Goal: Task Accomplishment & Management: Use online tool/utility

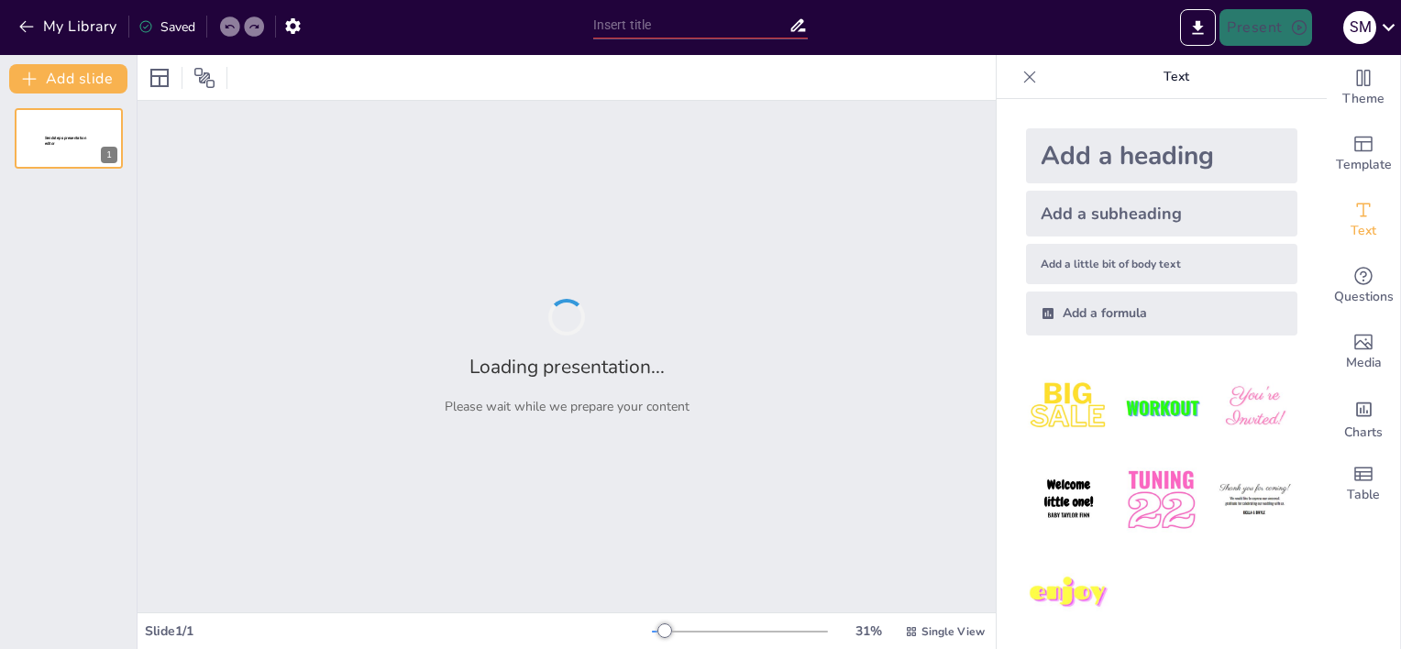
type input "Evaluating Accountability in Health Care Research: An Annotated Bibliography Ap…"
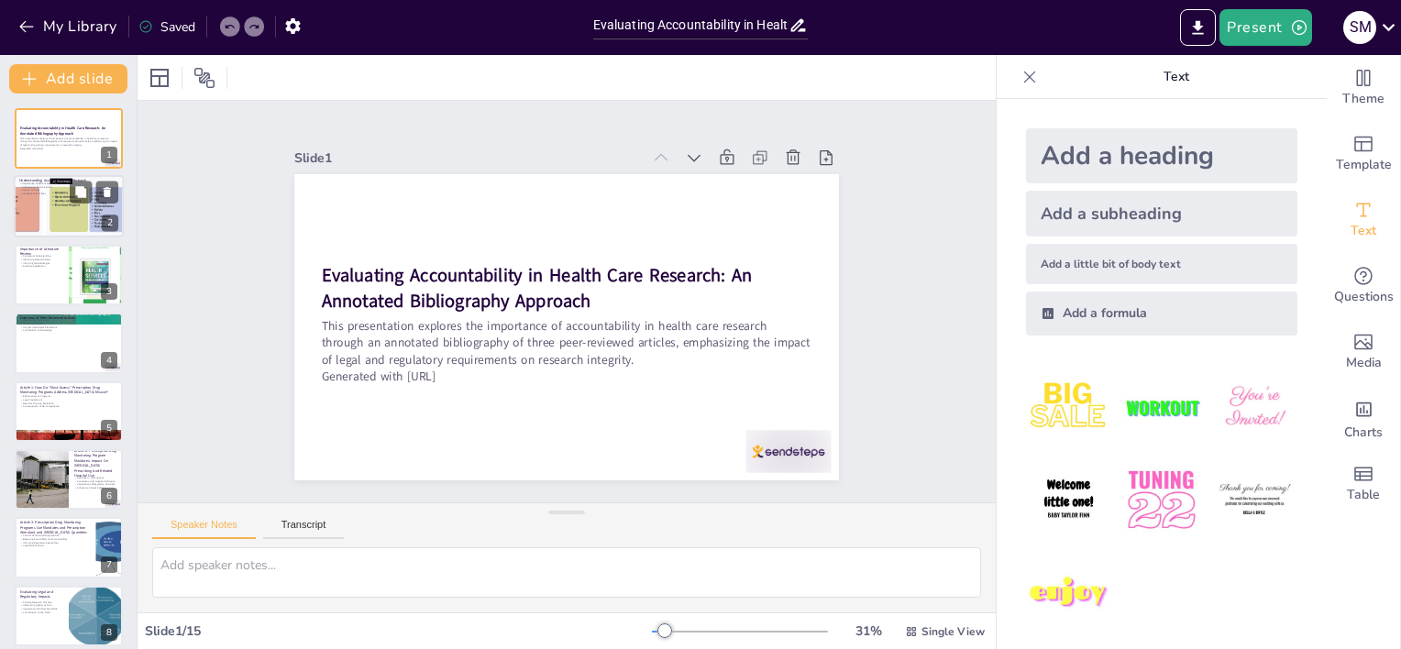
click at [47, 187] on p "Influence on Data Inclusion" at bounding box center [68, 188] width 99 height 4
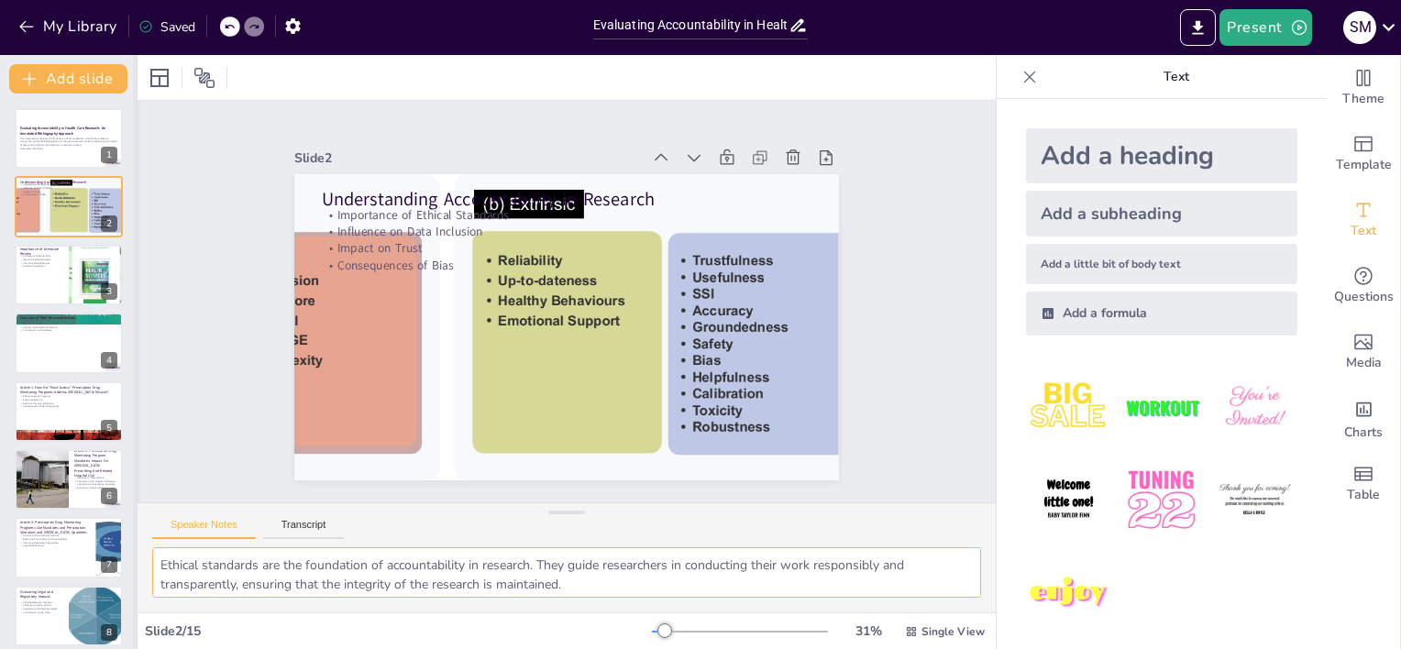
drag, startPoint x: 576, startPoint y: 582, endPoint x: 132, endPoint y: 546, distance: 445.2
click at [139, 543] on div "Speaker Notes Transcript Ethical standards are the foundation of accountability…" at bounding box center [567, 557] width 858 height 110
click at [44, 275] on div at bounding box center [69, 275] width 110 height 62
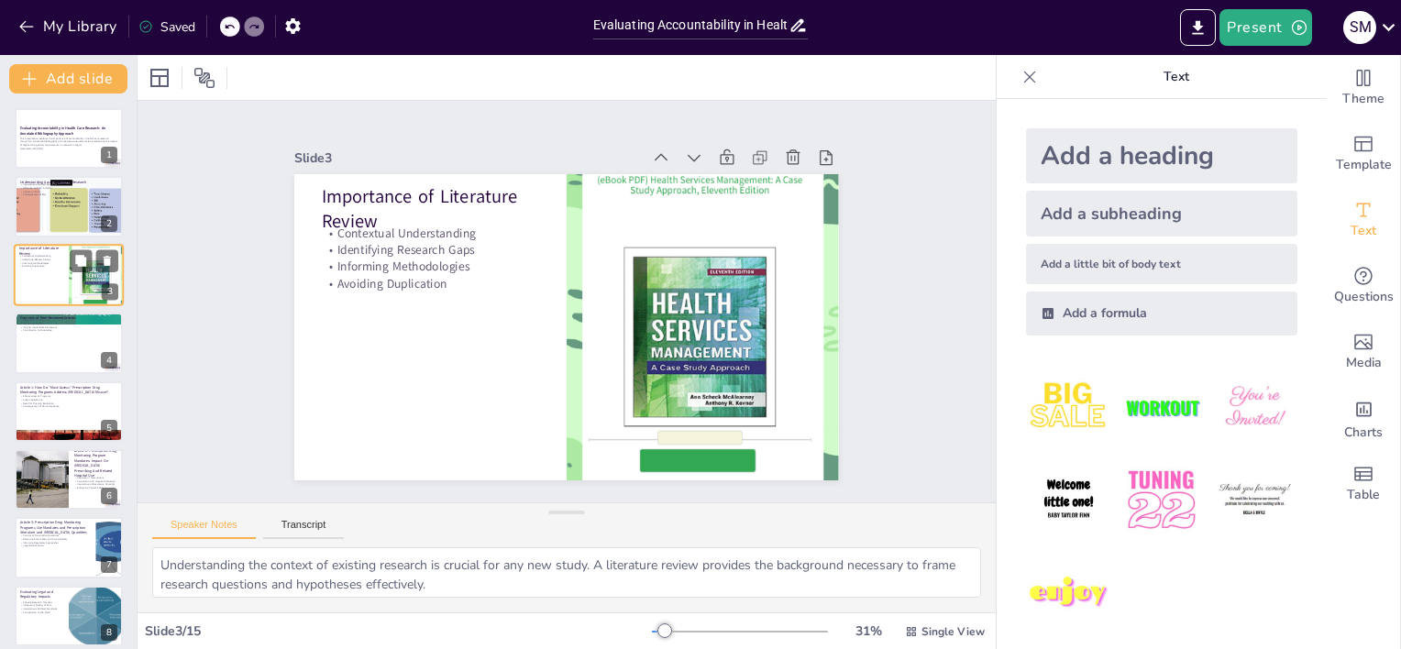
click at [44, 275] on div at bounding box center [69, 275] width 110 height 62
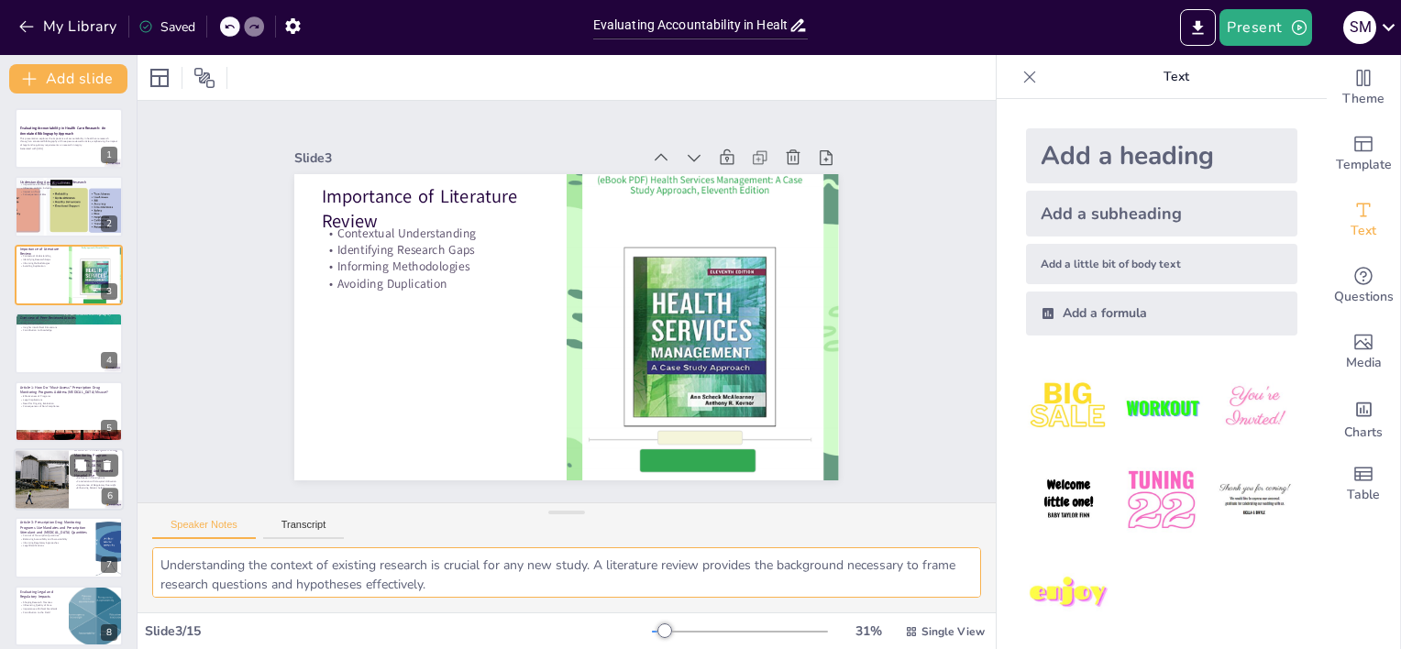
drag, startPoint x: 448, startPoint y: 587, endPoint x: 74, endPoint y: 502, distance: 383.5
click at [74, 502] on div "Document fonts Akatab Recently used Mulish Popular fonts Lato Montserrat Open S…" at bounding box center [700, 352] width 1401 height 594
drag, startPoint x: 159, startPoint y: 565, endPoint x: 499, endPoint y: 620, distance: 344.6
click at [535, 641] on div "Slide 1 Evaluating Accountability in Health Care Research: An Annotated Bibliog…" at bounding box center [567, 352] width 858 height 594
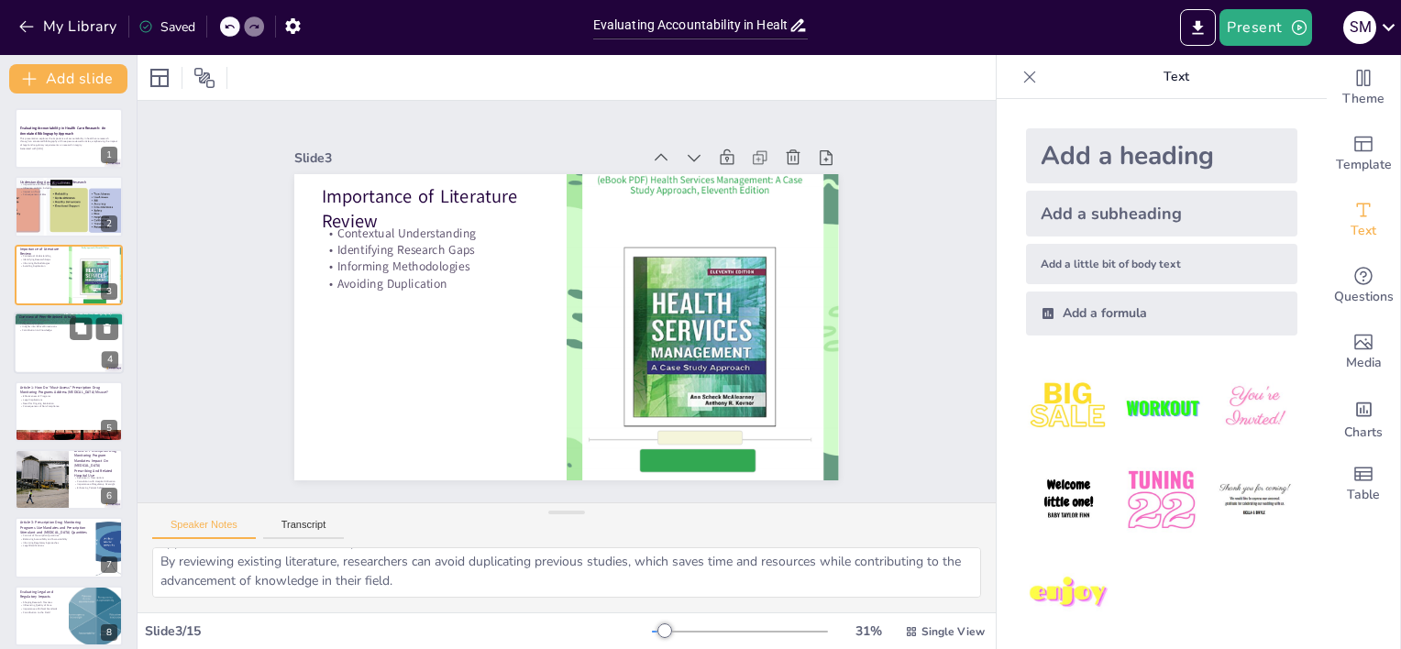
click at [36, 342] on div at bounding box center [69, 343] width 110 height 62
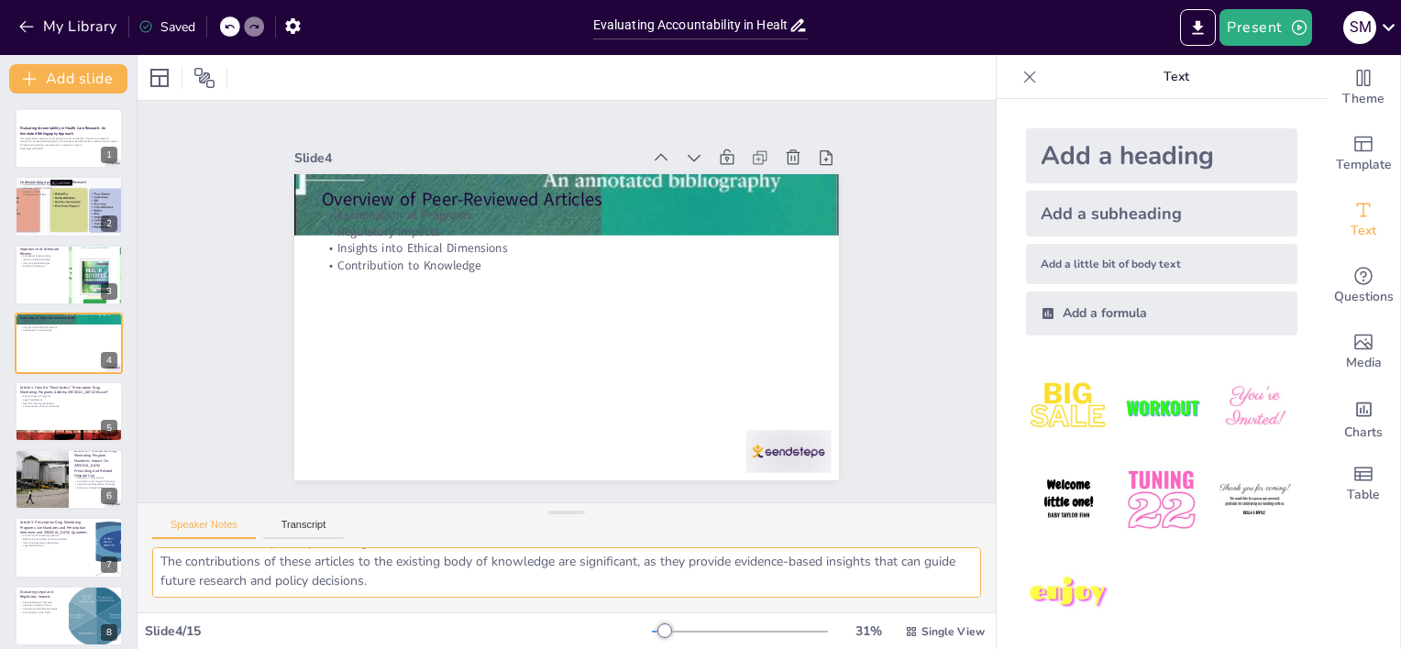
drag, startPoint x: 440, startPoint y: 581, endPoint x: 168, endPoint y: 570, distance: 272.5
click at [152, 568] on textarea "The examination of prescription drug monitoring programs is vital in understand…" at bounding box center [566, 572] width 829 height 50
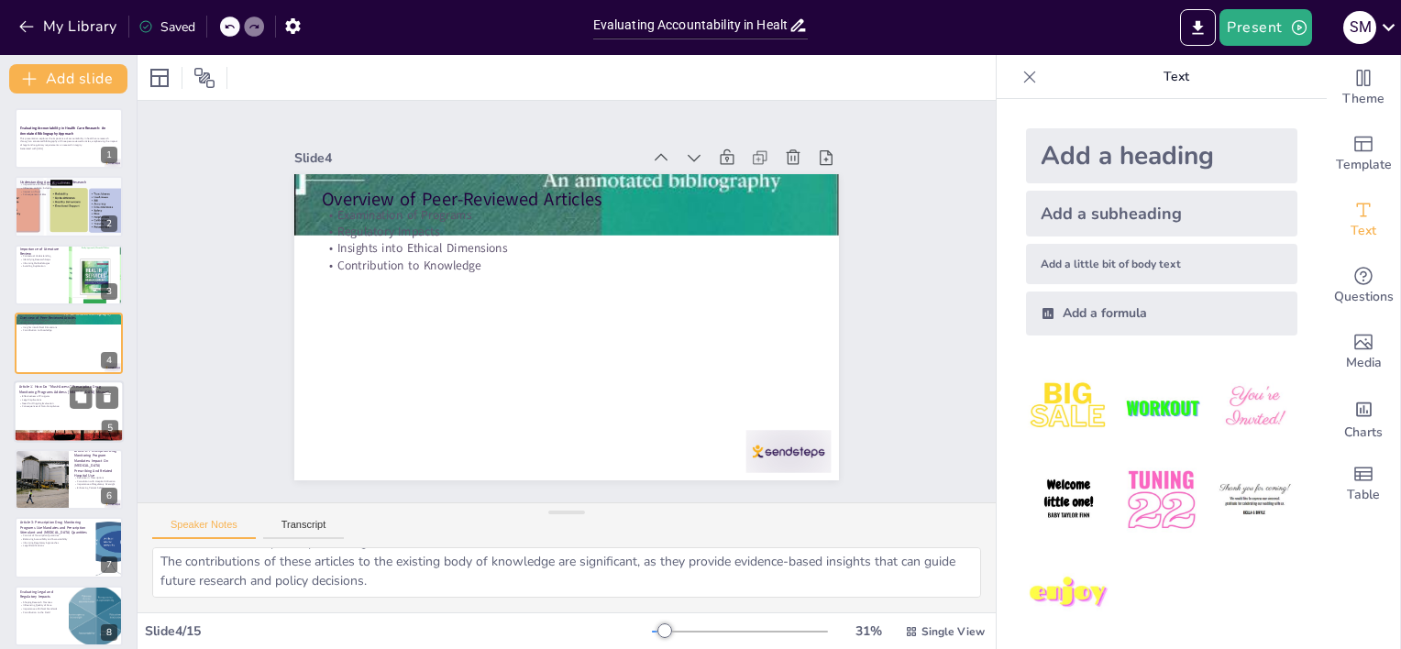
click at [48, 420] on div at bounding box center [69, 411] width 110 height 62
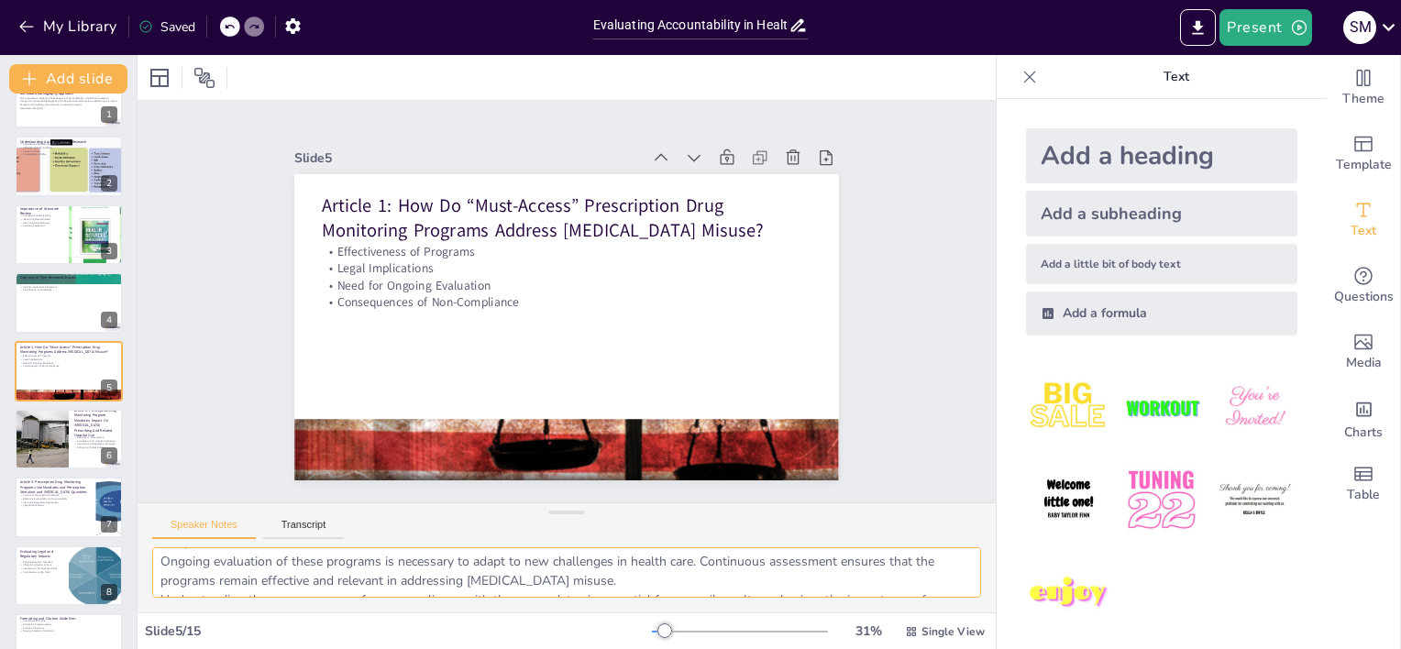
scroll to position [0, 0]
drag, startPoint x: 554, startPoint y: 581, endPoint x: 163, endPoint y: 543, distance: 392.5
click at [163, 543] on div "Speaker Notes Transcript Evaluating the effectiveness of mandatory prescription…" at bounding box center [567, 557] width 858 height 110
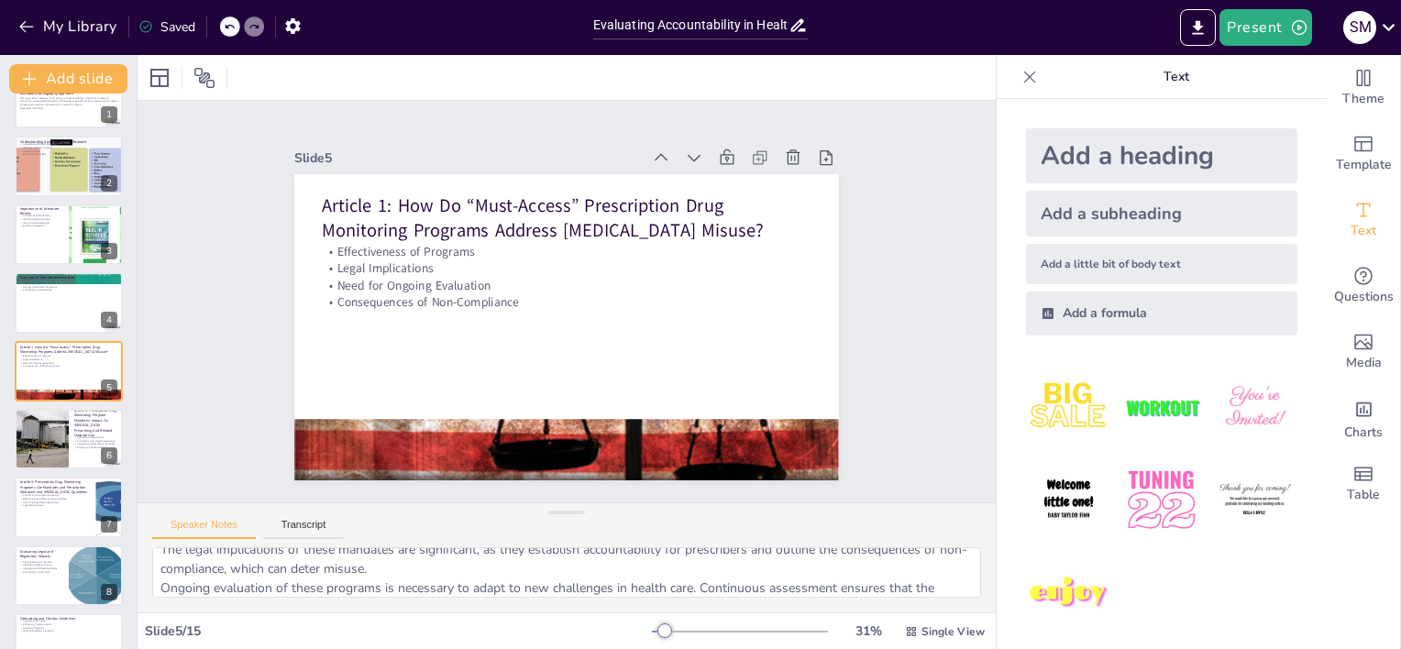
scroll to position [119, 0]
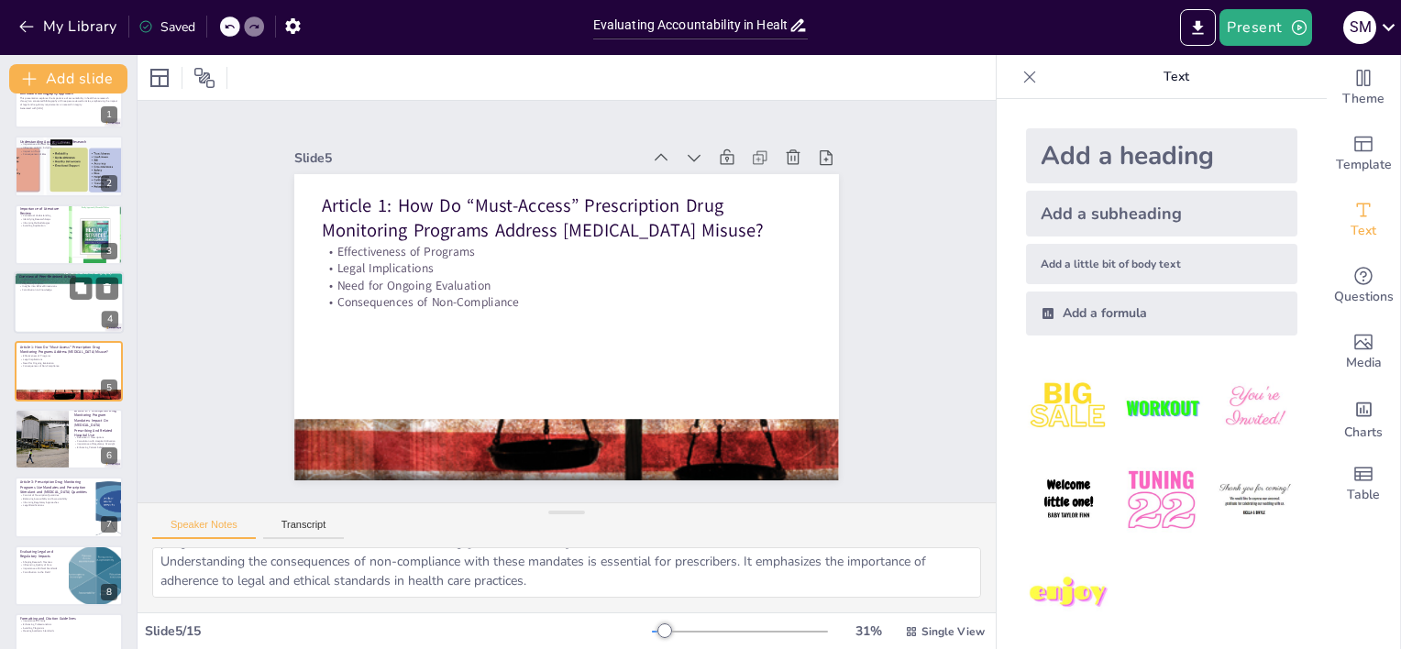
click at [50, 295] on div at bounding box center [69, 302] width 110 height 62
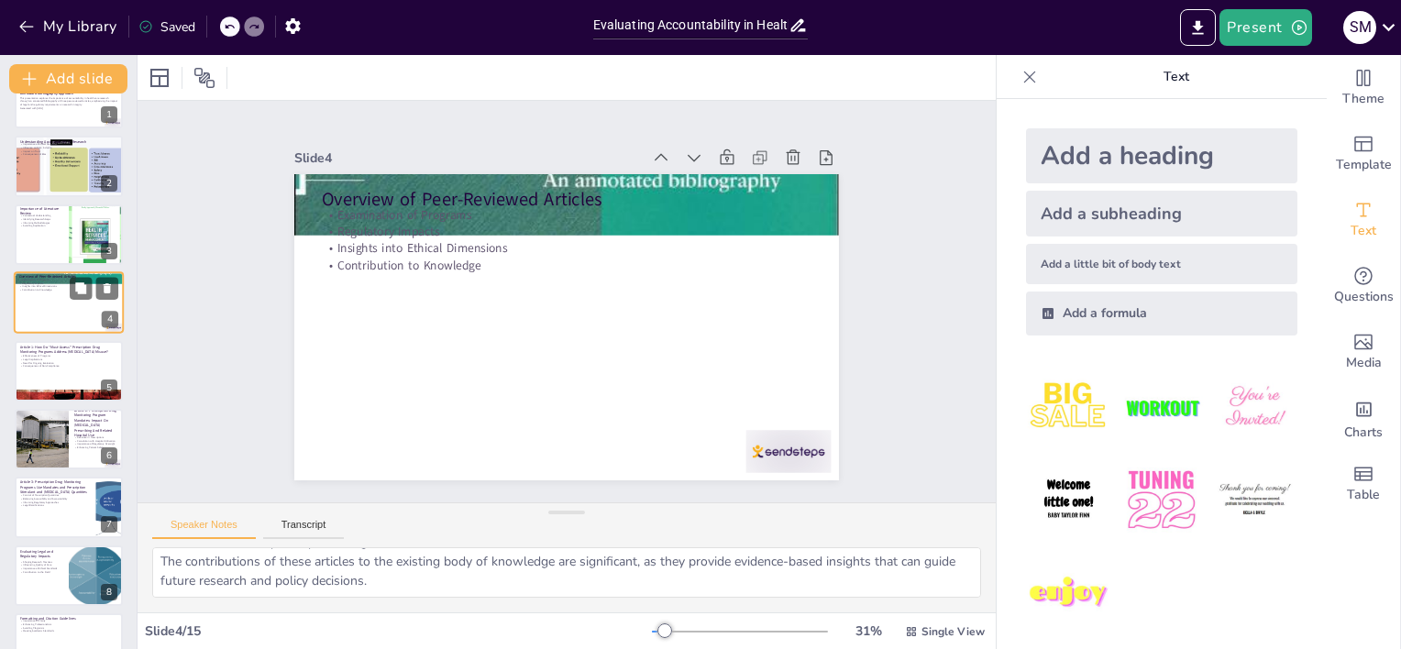
scroll to position [0, 0]
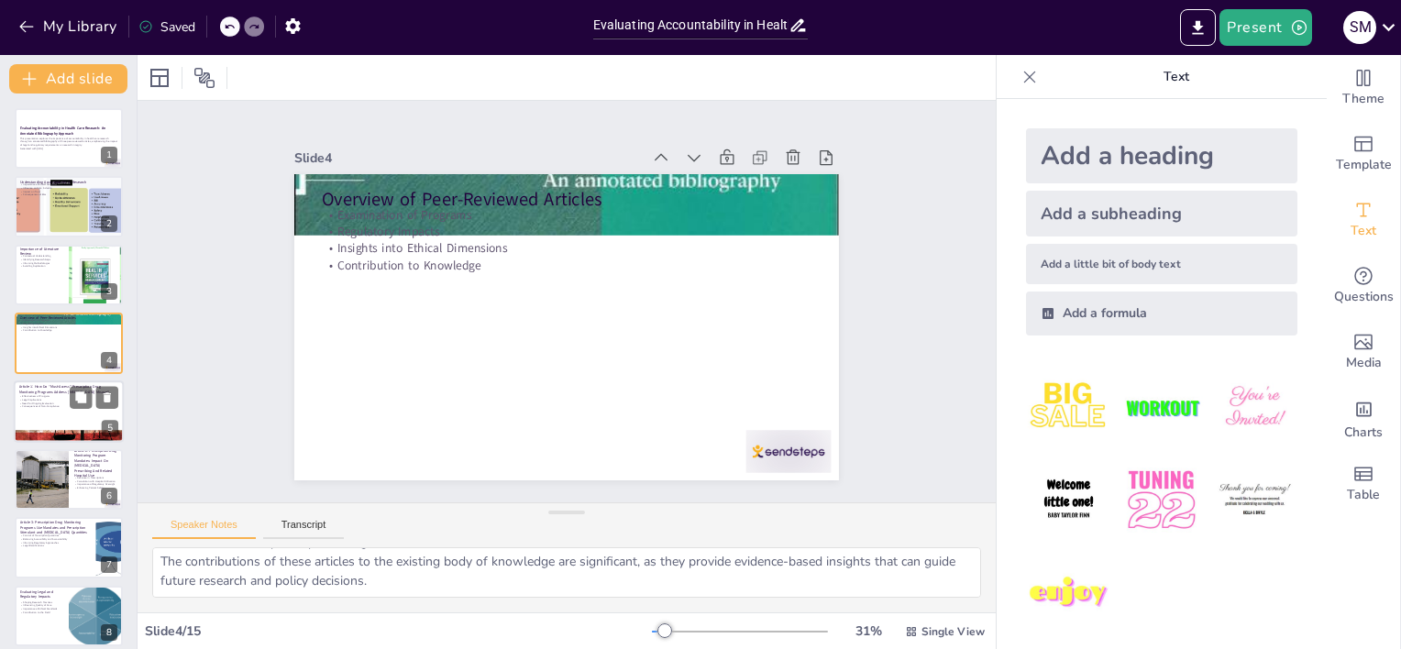
click at [37, 398] on p "Legal Implications" at bounding box center [68, 400] width 99 height 4
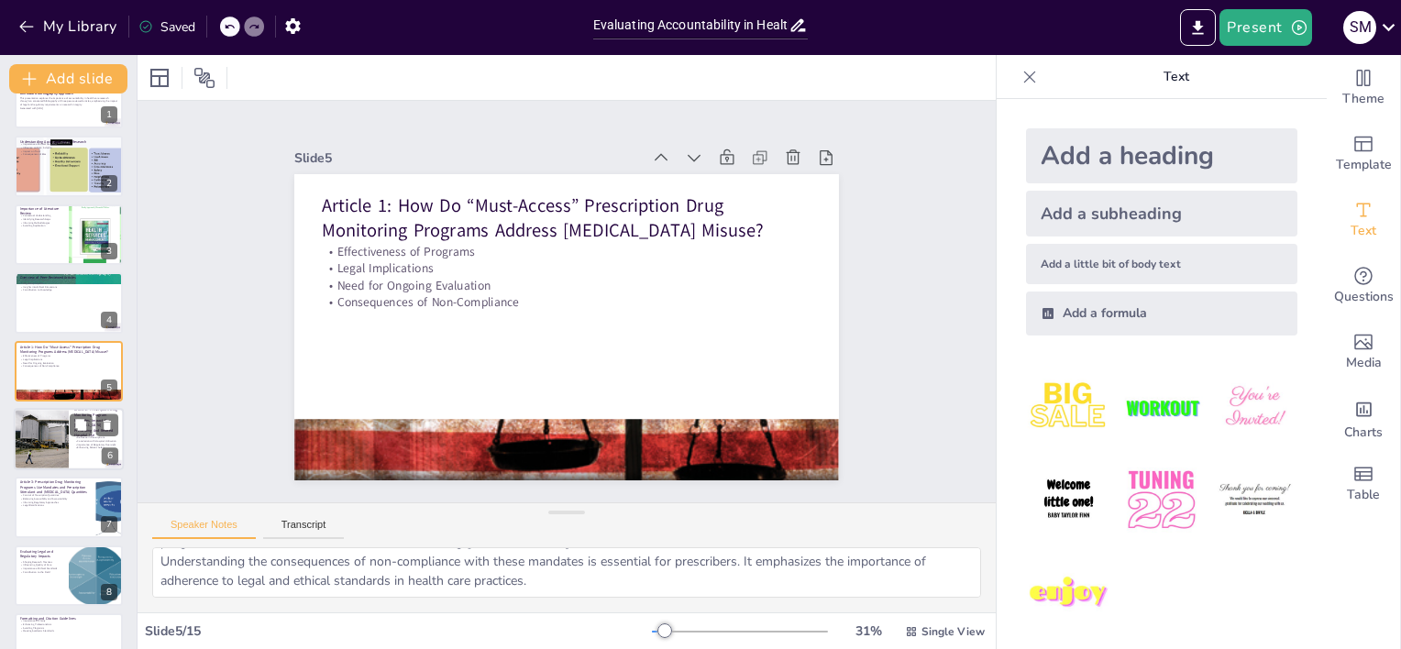
click at [55, 435] on div at bounding box center [41, 439] width 94 height 62
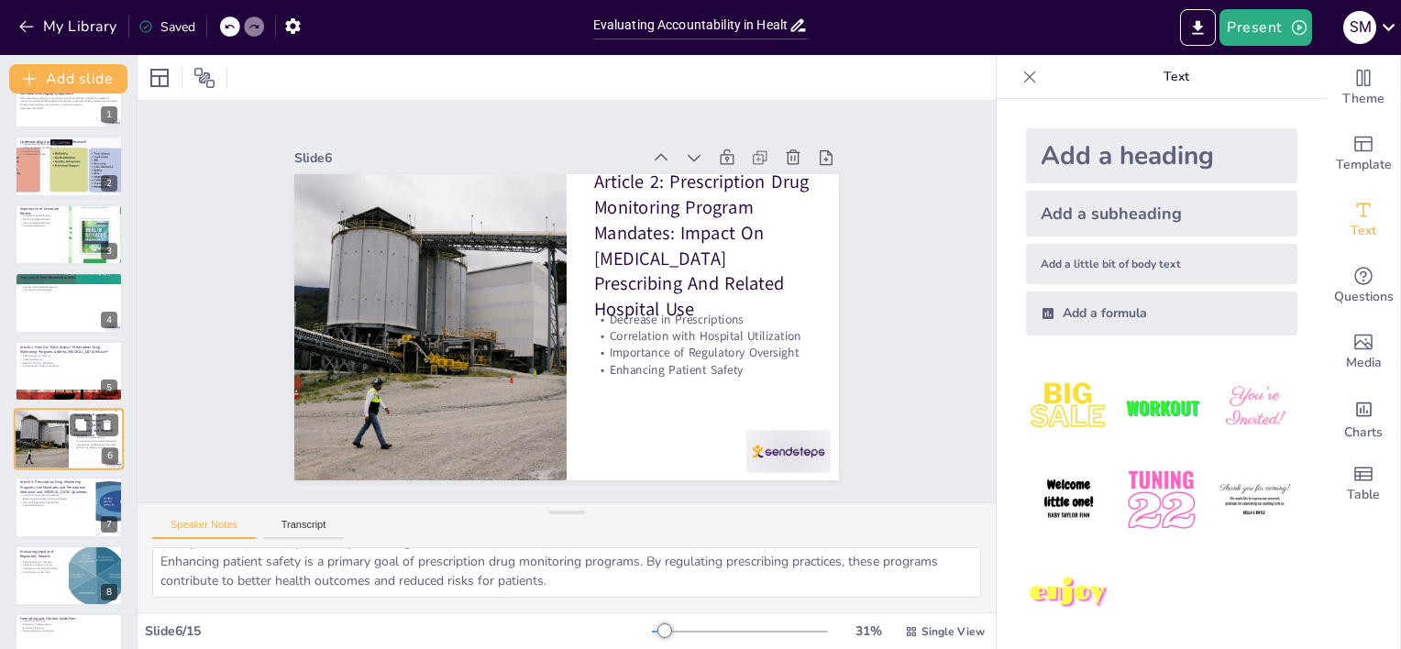
scroll to position [108, 0]
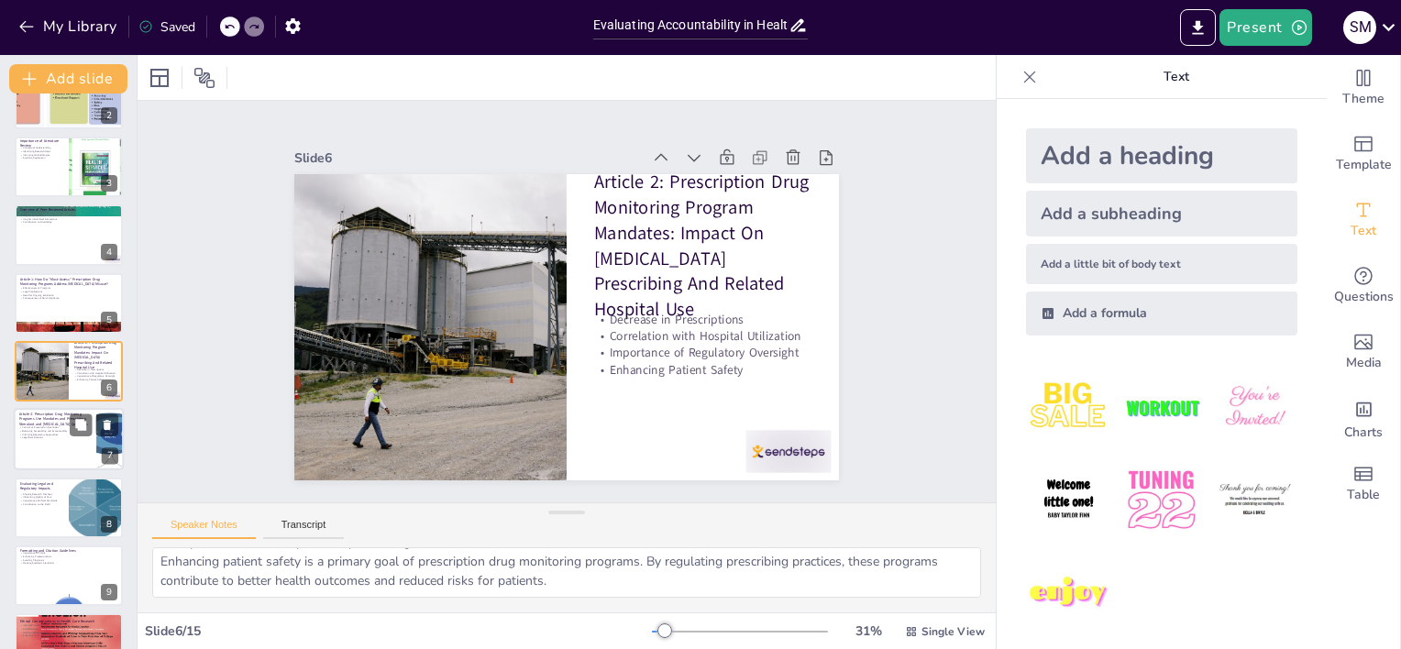
click at [39, 445] on div at bounding box center [69, 440] width 110 height 62
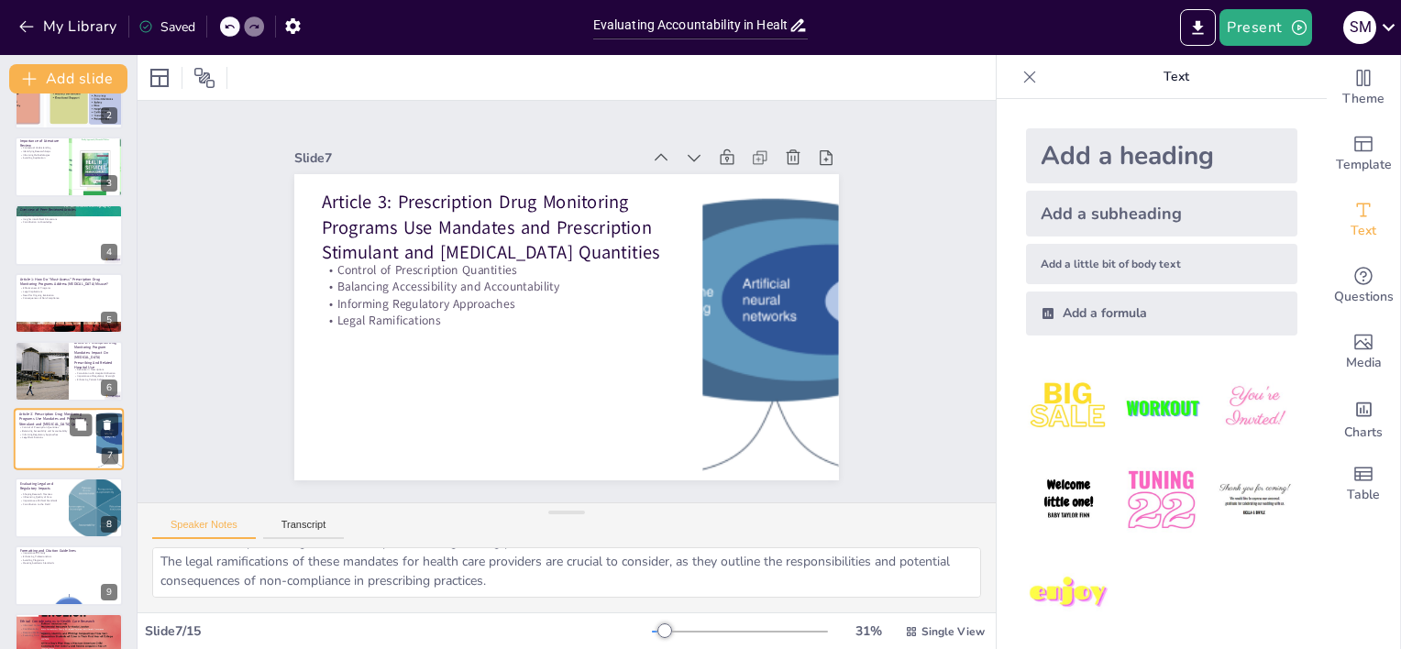
scroll to position [176, 0]
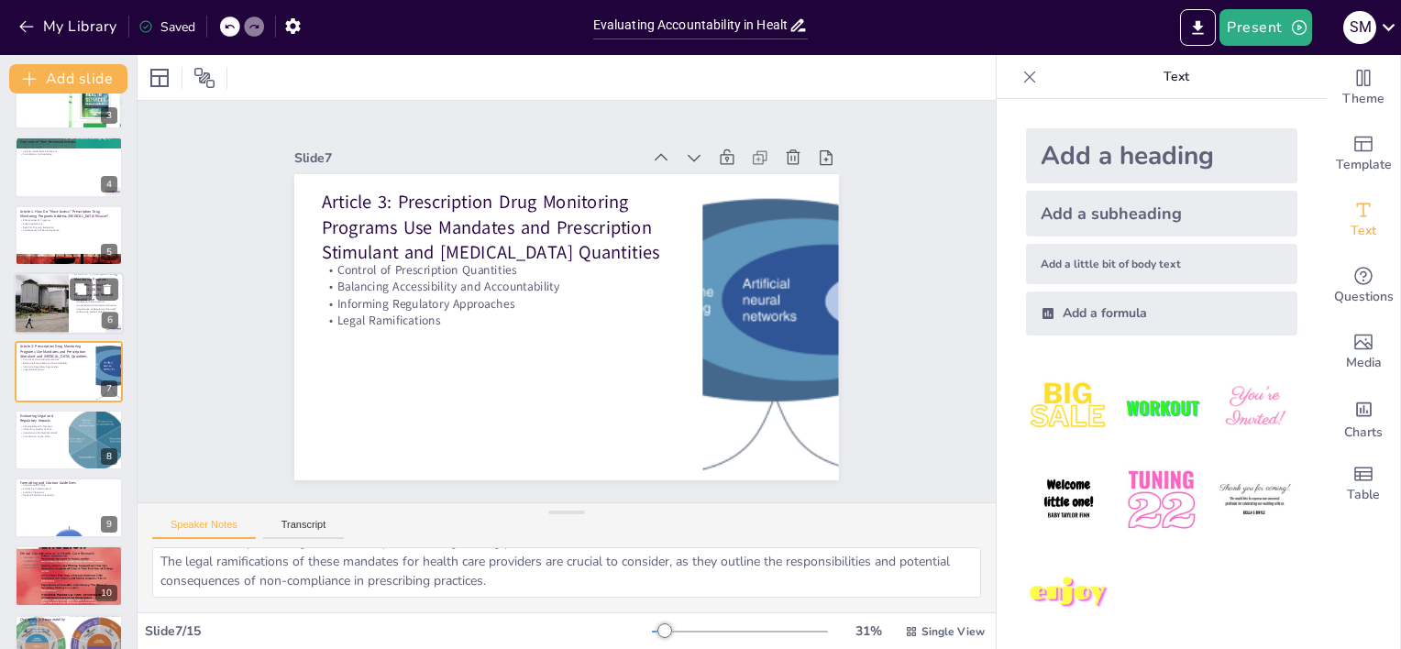
click at [60, 303] on div at bounding box center [41, 303] width 94 height 62
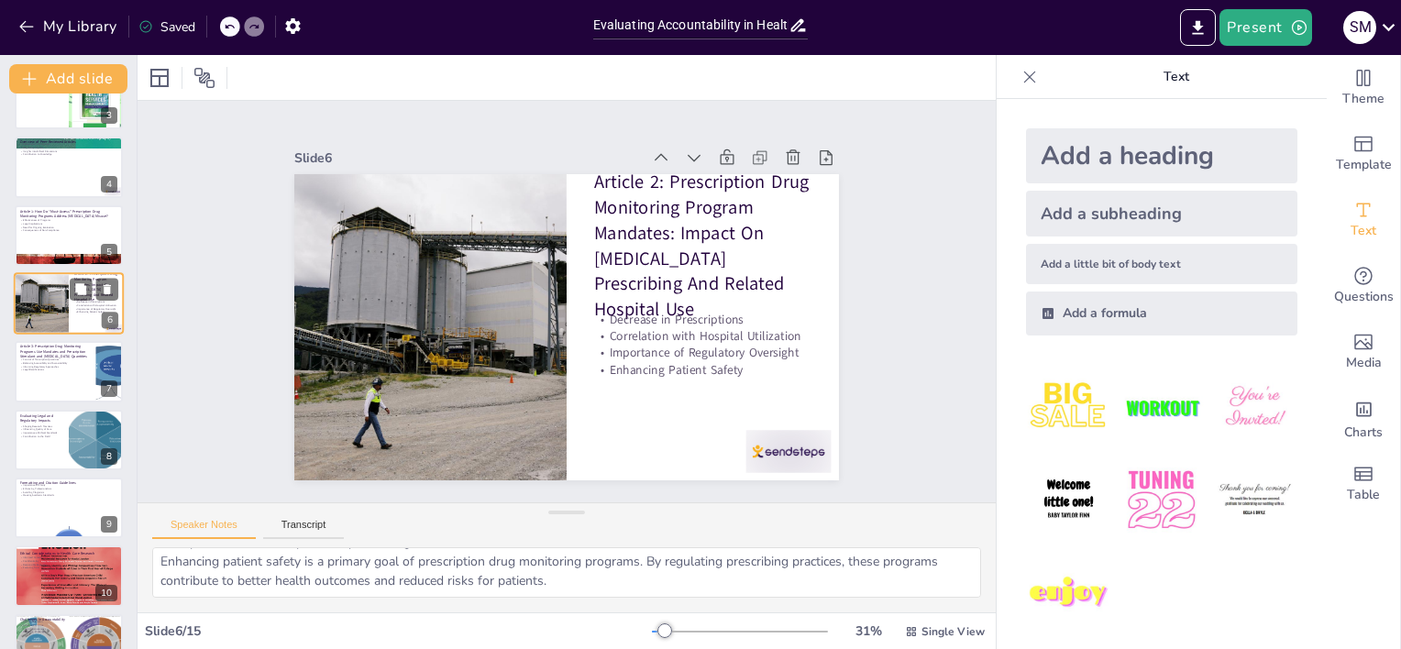
scroll to position [108, 0]
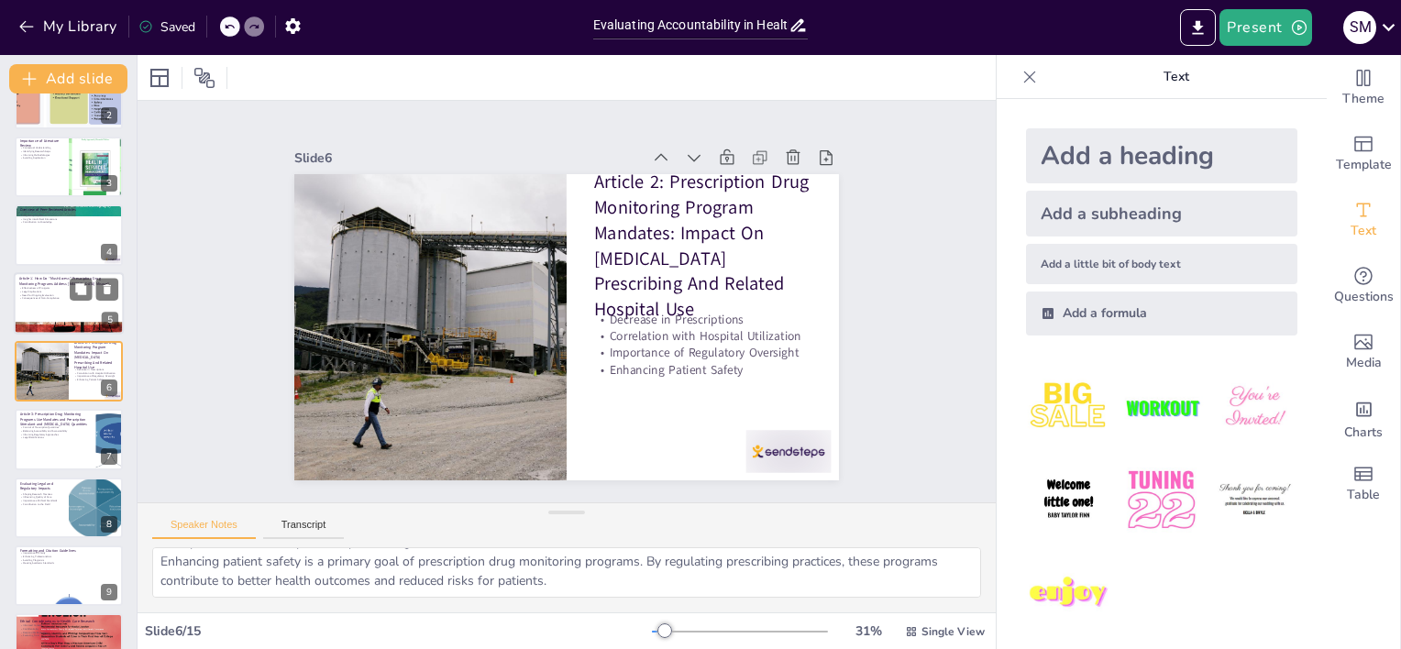
click at [50, 308] on div at bounding box center [69, 303] width 110 height 62
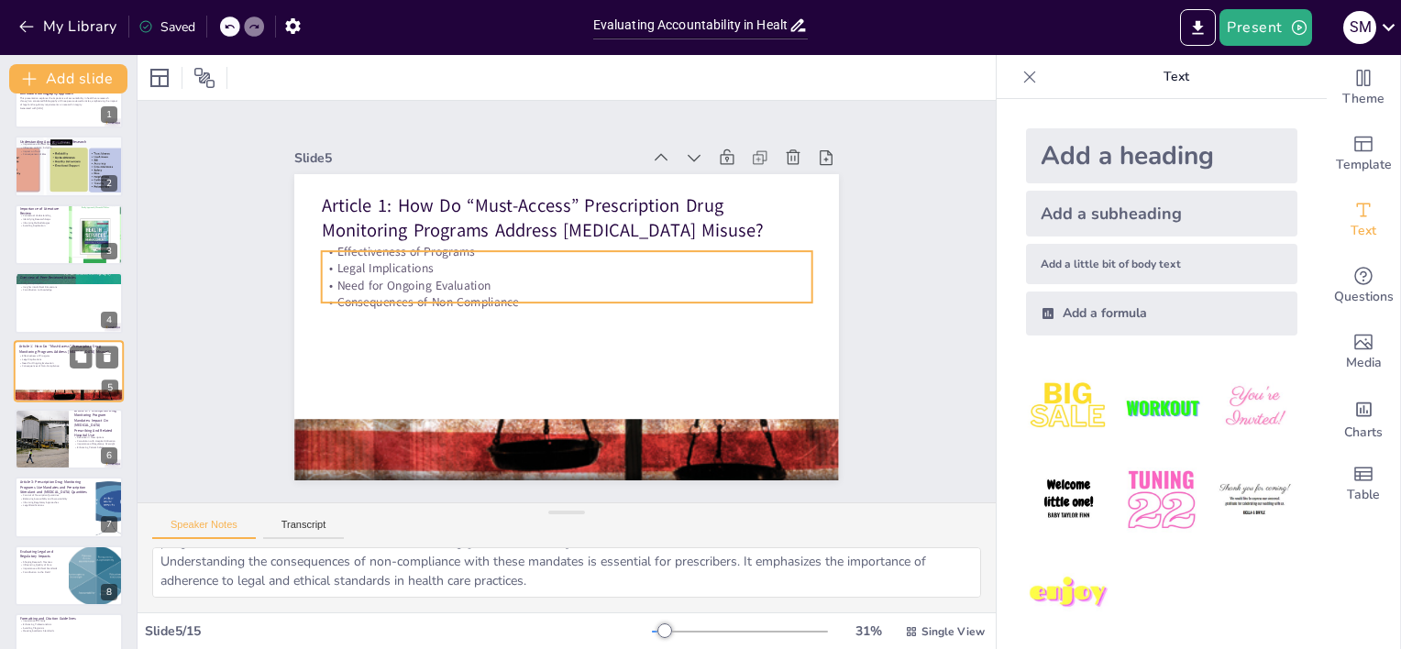
click at [44, 358] on p "Legal Implications" at bounding box center [68, 360] width 99 height 4
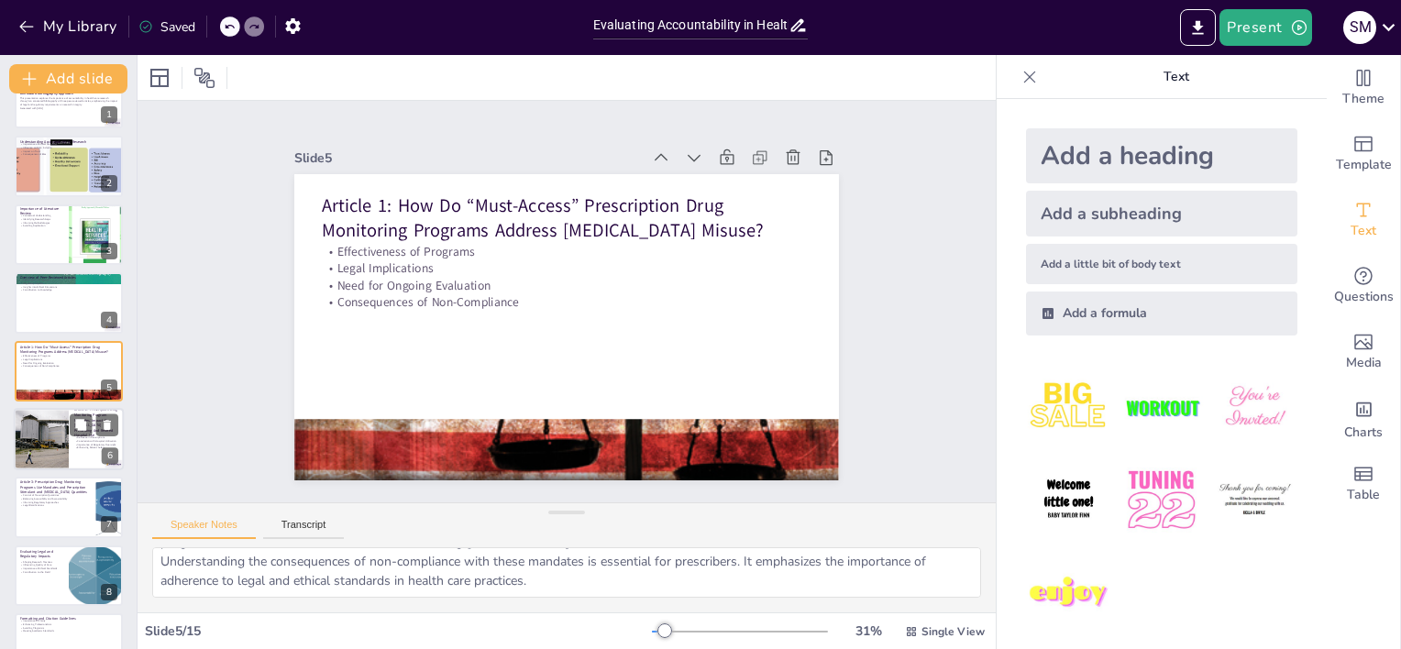
click at [44, 439] on div at bounding box center [41, 439] width 94 height 62
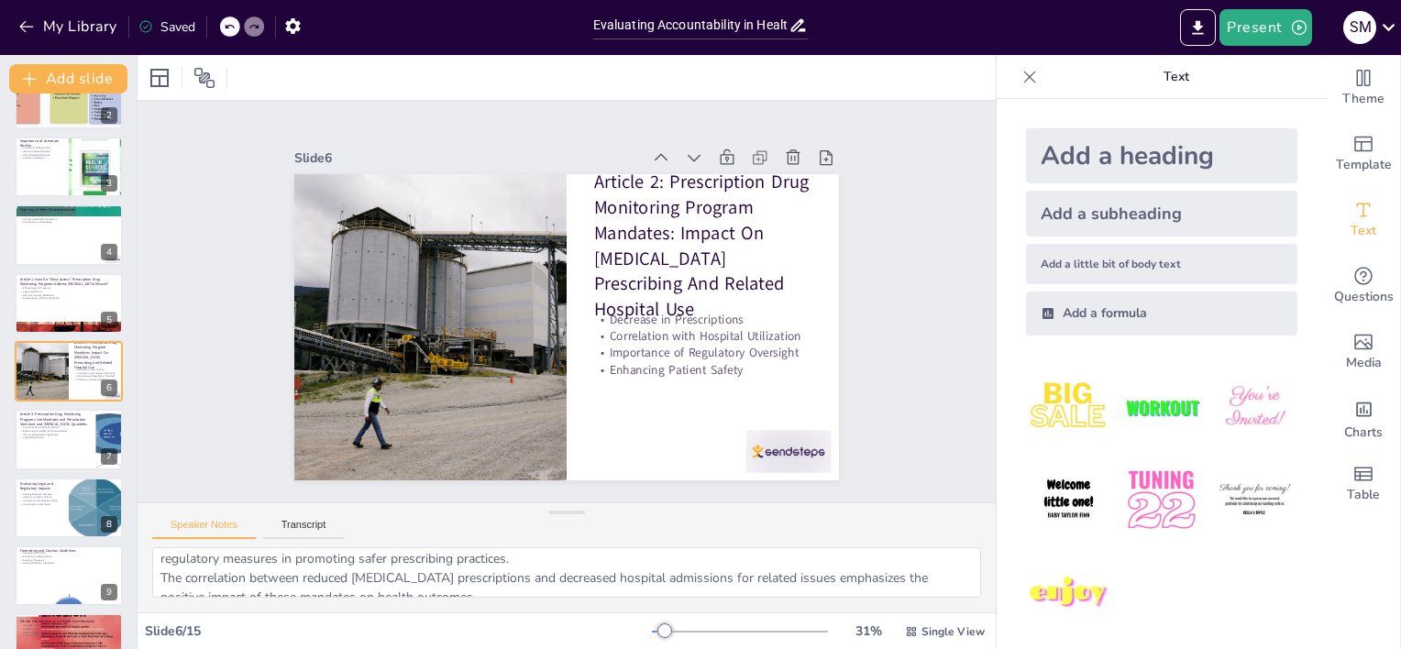
scroll to position [0, 0]
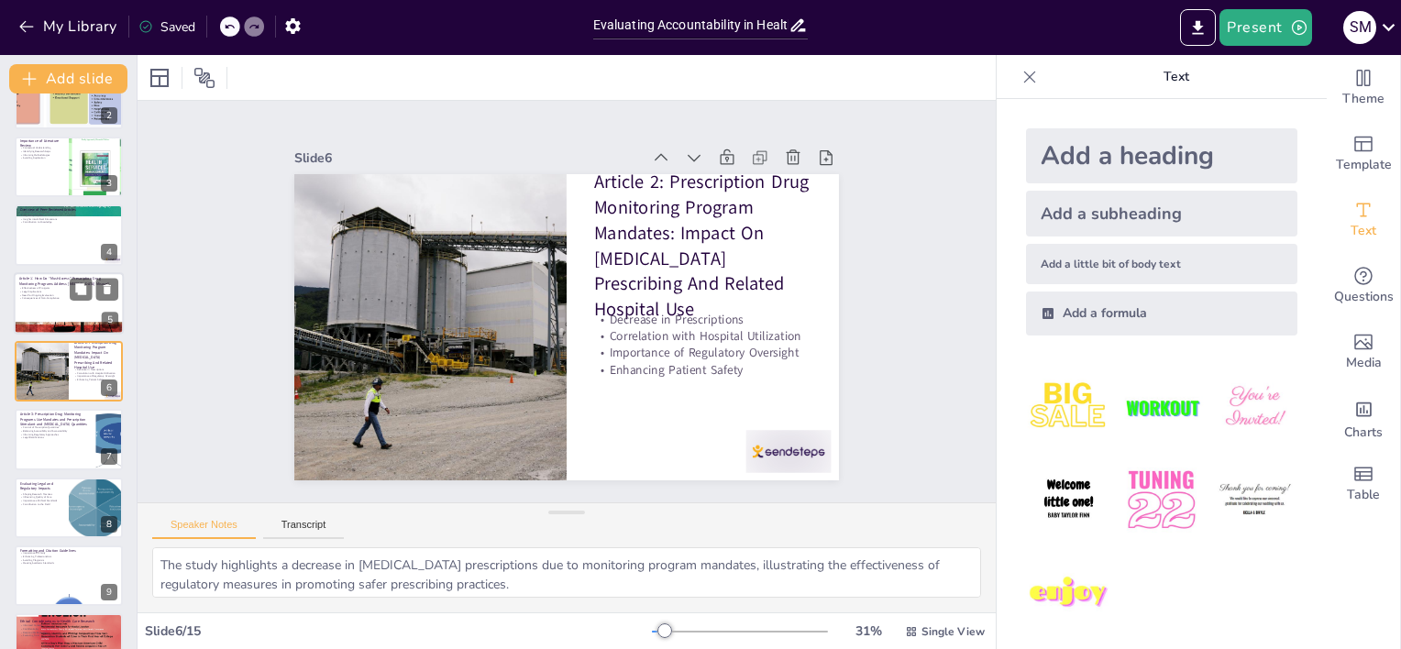
click at [44, 286] on p "Effectiveness of Programs" at bounding box center [68, 288] width 99 height 4
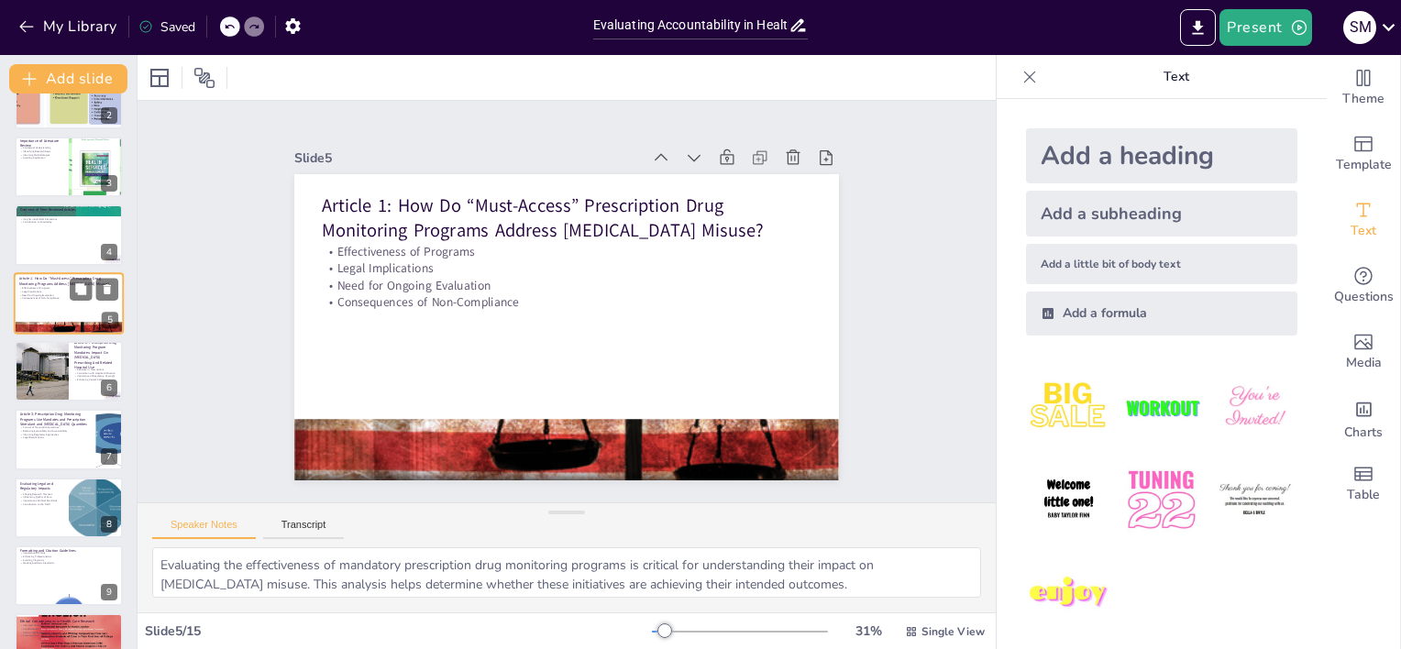
scroll to position [40, 0]
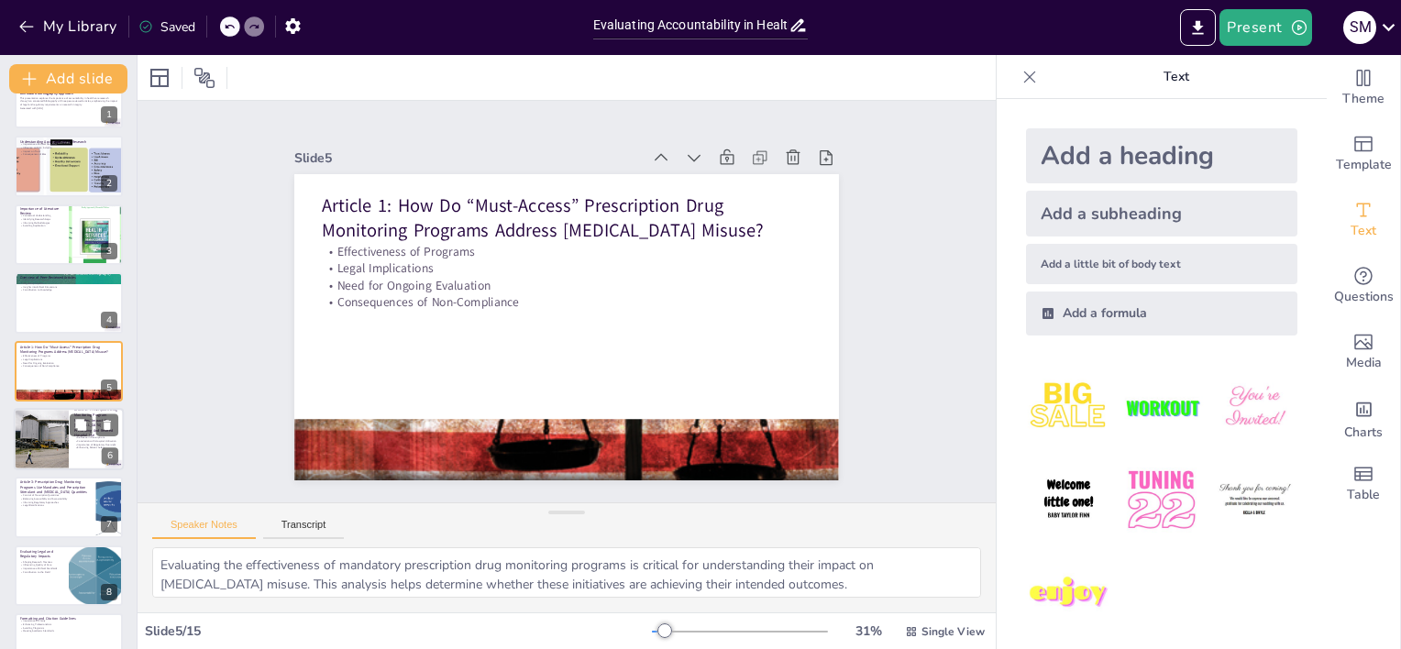
click at [36, 435] on div at bounding box center [41, 439] width 94 height 62
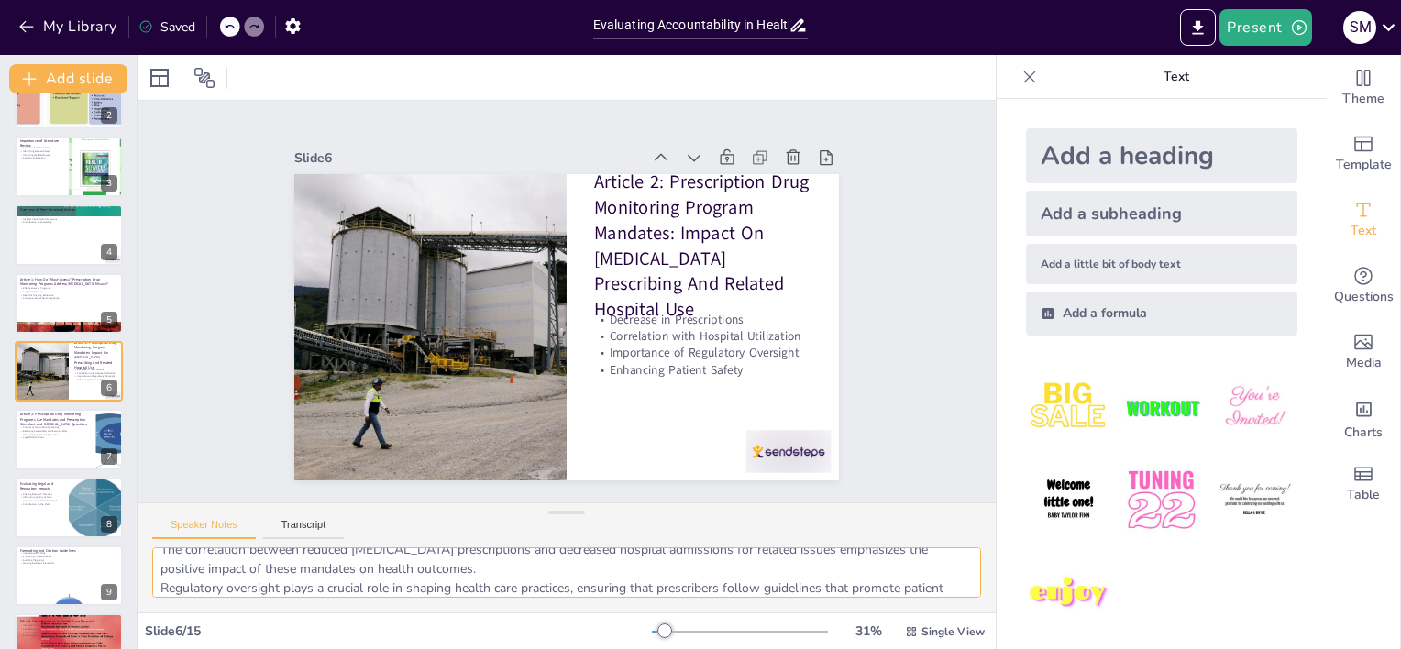
scroll to position [119, 0]
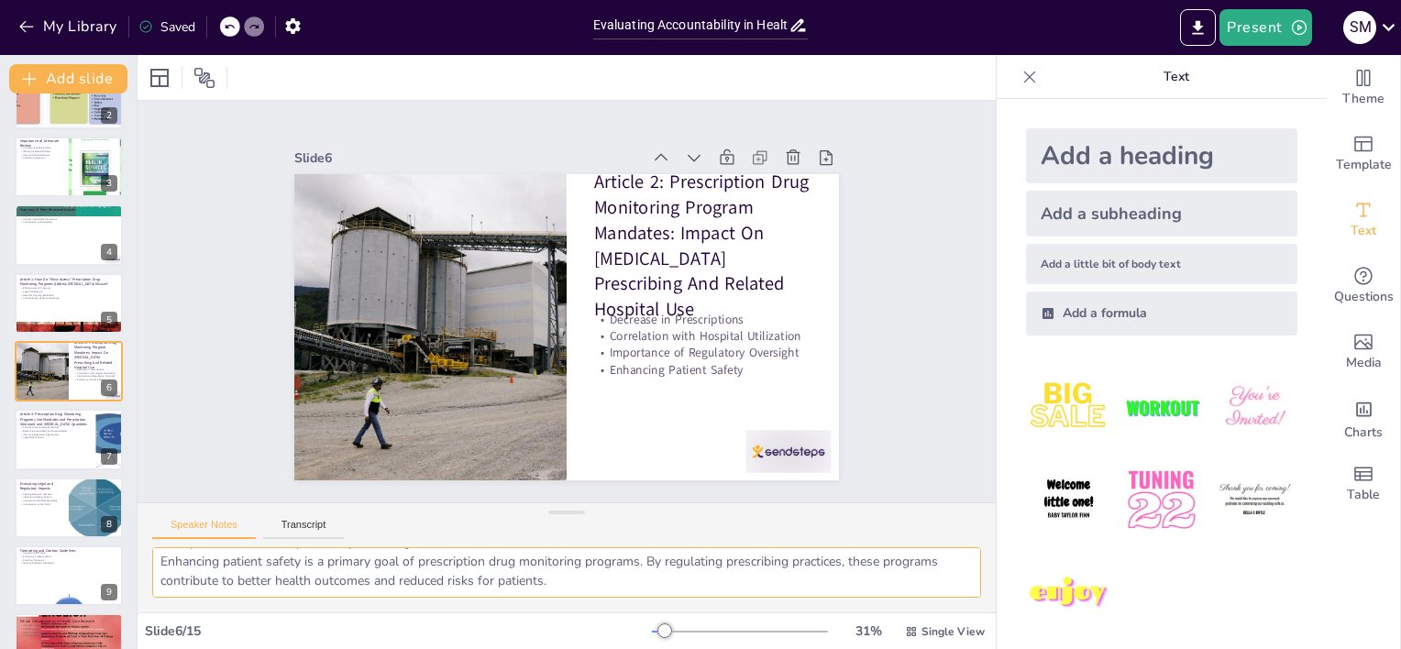
drag, startPoint x: 157, startPoint y: 559, endPoint x: 664, endPoint y: 622, distance: 510.8
click at [664, 623] on div "Slide 1 Evaluating Accountability in Health Care Research: An Annotated Bibliog…" at bounding box center [567, 352] width 858 height 594
click at [655, 577] on textarea "The study highlights a decrease in [MEDICAL_DATA] prescriptions due to monitori…" at bounding box center [566, 572] width 829 height 50
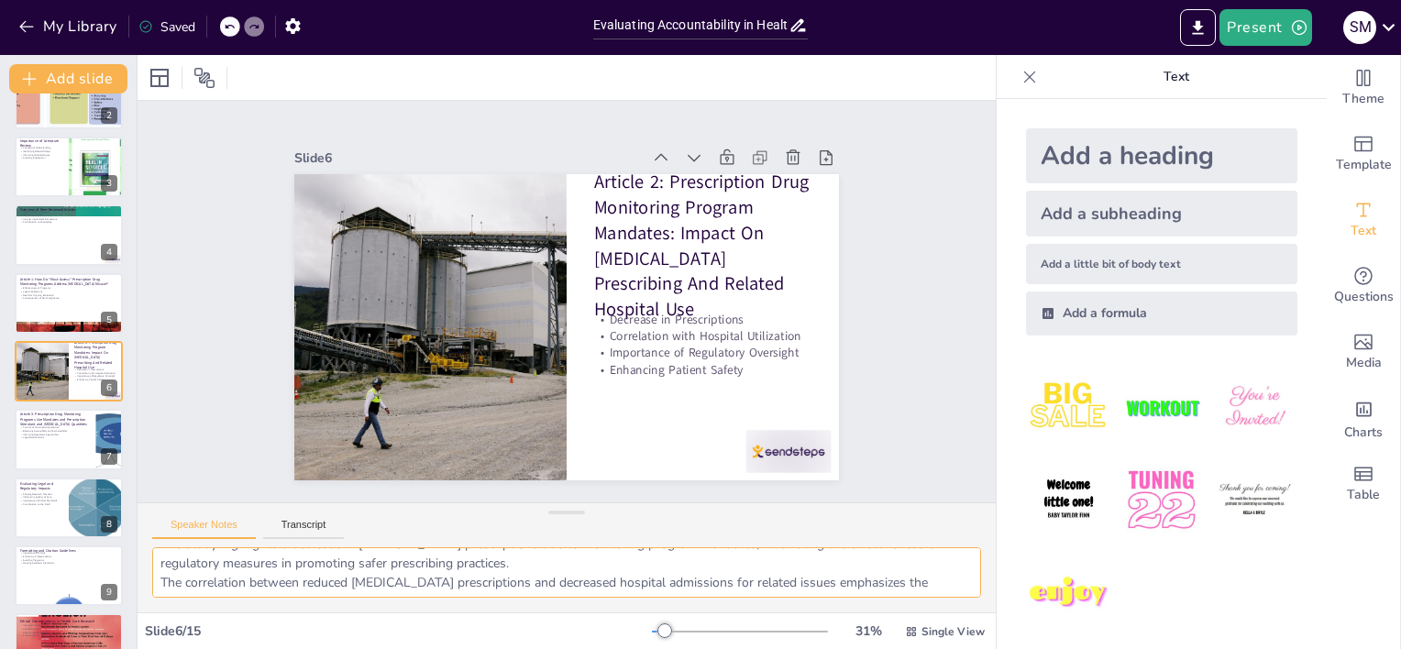
scroll to position [0, 0]
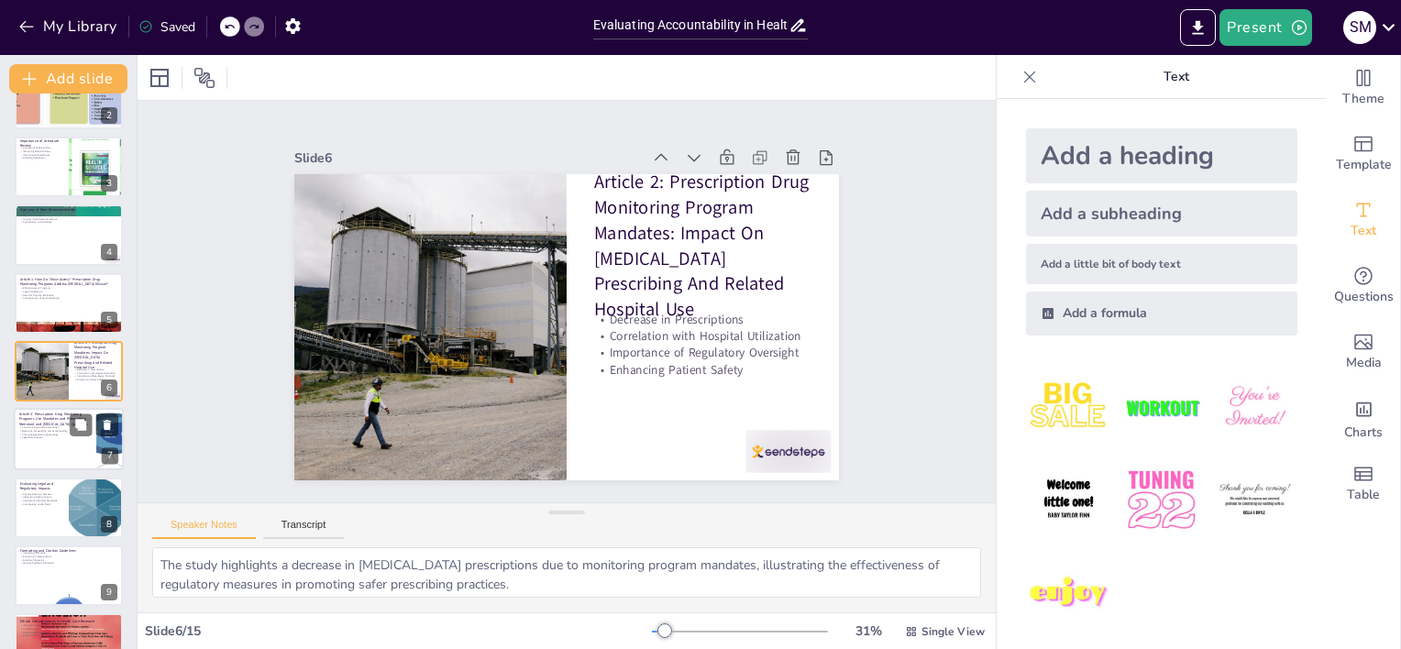
click at [31, 426] on p "Control of Prescription Quantities" at bounding box center [55, 428] width 72 height 4
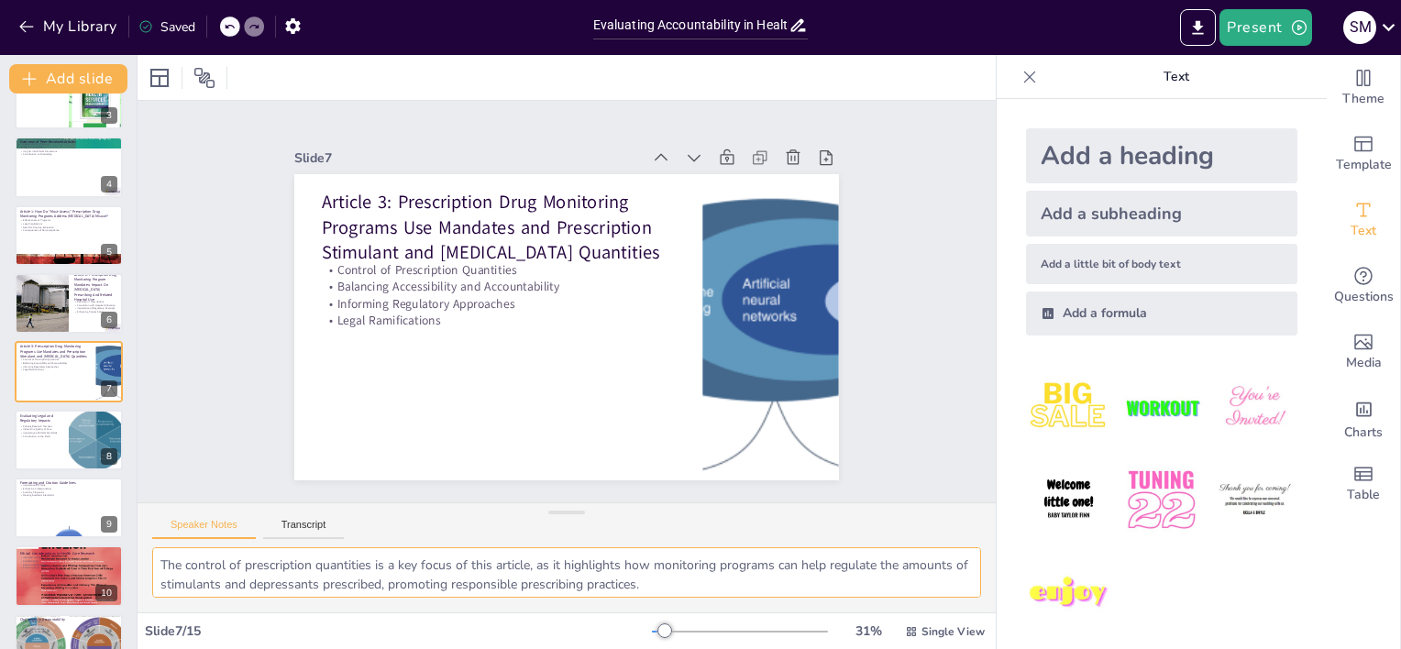
drag, startPoint x: 561, startPoint y: 586, endPoint x: 162, endPoint y: 539, distance: 401.6
click at [140, 526] on div "Speaker Notes Transcript The control of prescription quantities is a key focus …" at bounding box center [567, 557] width 858 height 110
click at [38, 491] on p "Avoiding Plagiarism" at bounding box center [68, 493] width 99 height 4
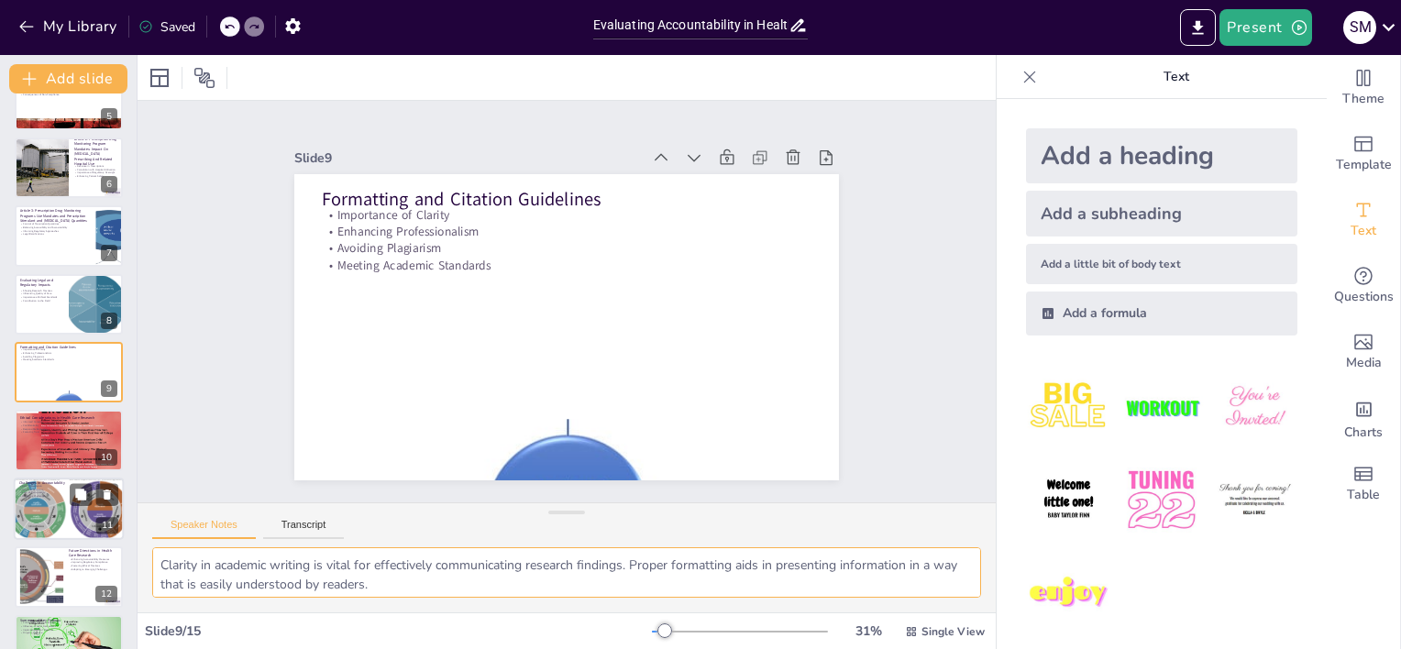
drag, startPoint x: 375, startPoint y: 578, endPoint x: 66, endPoint y: 521, distance: 314.2
click at [66, 521] on div "Document fonts Akatab Recently used Mulish Popular fonts Lato Montserrat Open S…" at bounding box center [700, 352] width 1401 height 594
drag, startPoint x: 158, startPoint y: 561, endPoint x: 480, endPoint y: 620, distance: 328.0
click at [480, 621] on div "Slide 1 Evaluating Accountability in Health Care Research: An Annotated Bibliog…" at bounding box center [567, 352] width 858 height 594
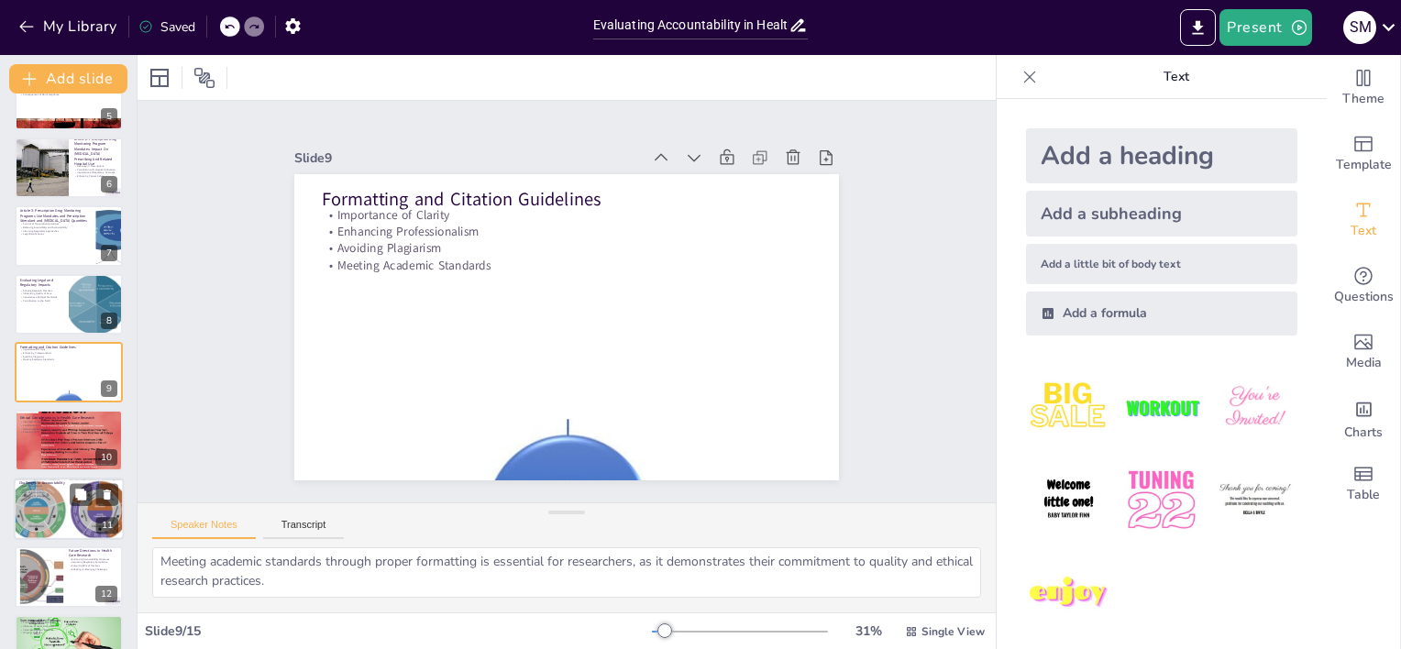
click at [43, 491] on p "Lack of Transparency" at bounding box center [68, 493] width 99 height 4
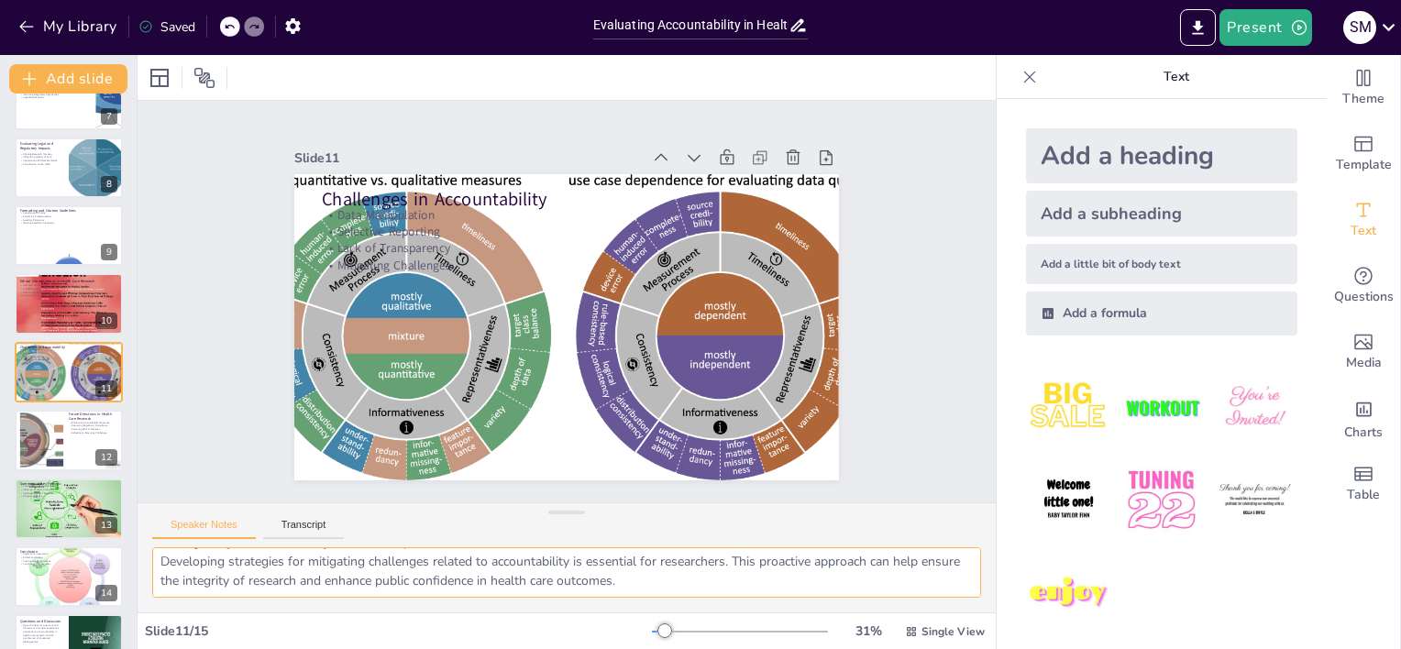
scroll to position [110, 0]
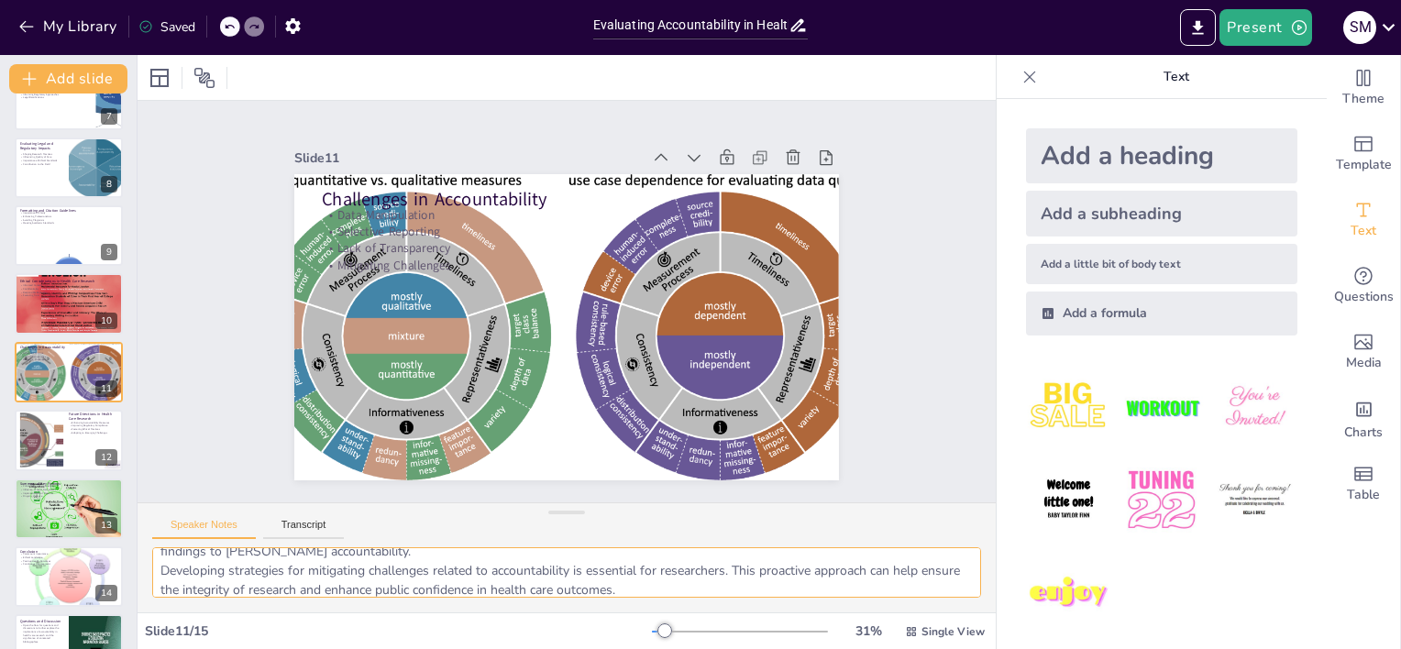
drag, startPoint x: 161, startPoint y: 557, endPoint x: 418, endPoint y: 579, distance: 257.7
click at [417, 579] on textarea "Data manipulation poses a significant threat to research integrity. Researchers…" at bounding box center [566, 572] width 829 height 50
click at [681, 580] on textarea "Data manipulation poses a significant threat to research integrity. Researchers…" at bounding box center [566, 572] width 829 height 50
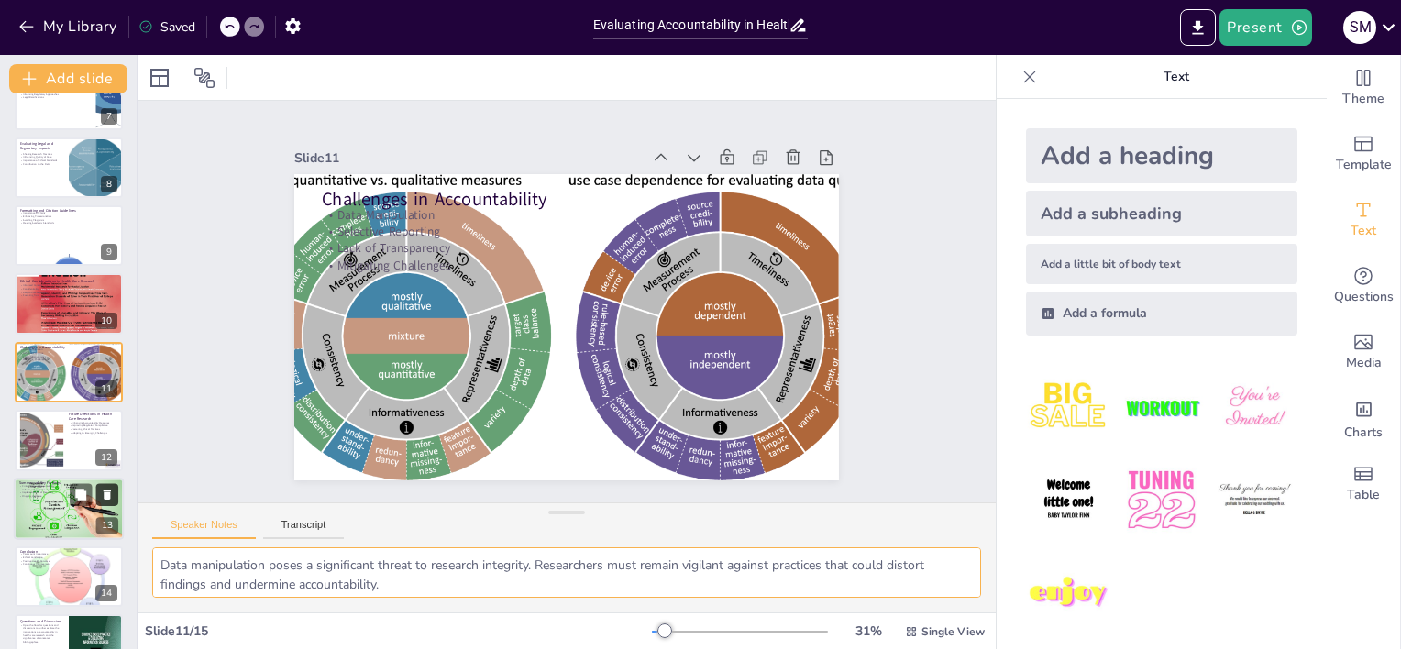
drag, startPoint x: 681, startPoint y: 589, endPoint x: 98, endPoint y: 484, distance: 592.4
click at [98, 484] on div "Document fonts Akatab Recently used Mulish Popular fonts Lato Montserrat Open S…" at bounding box center [700, 352] width 1401 height 594
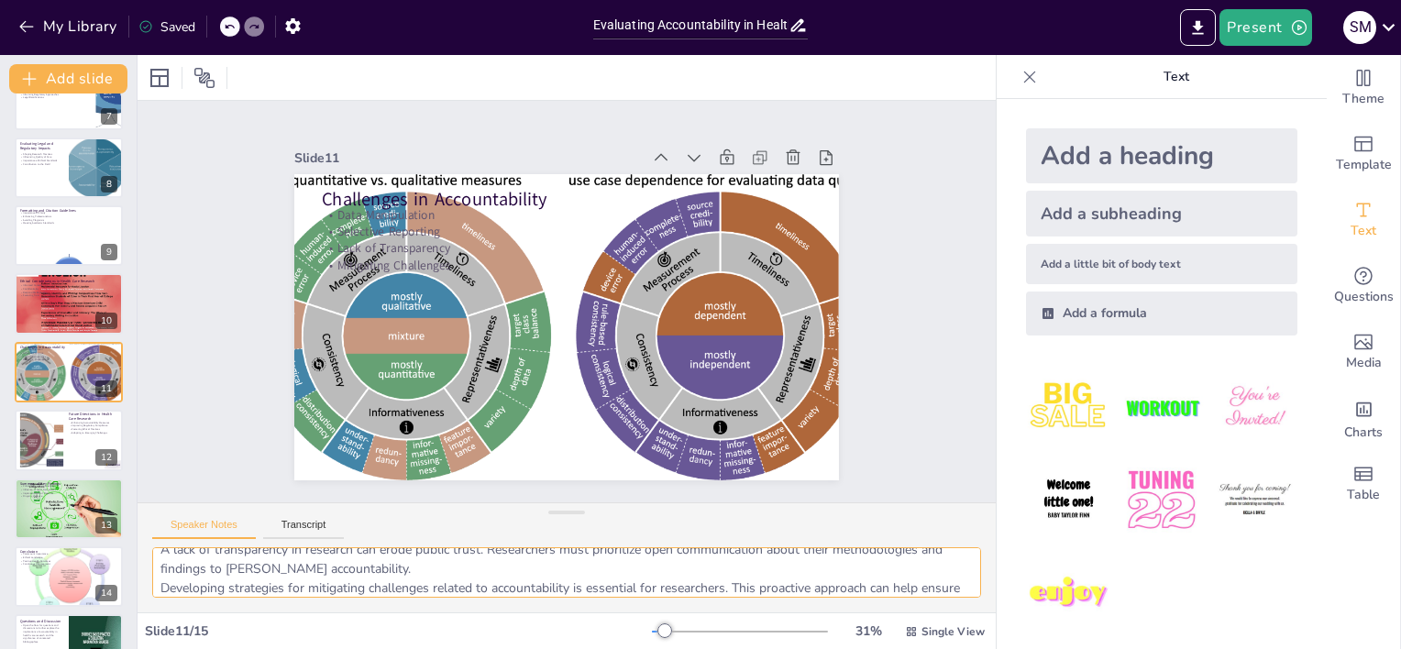
scroll to position [119, 0]
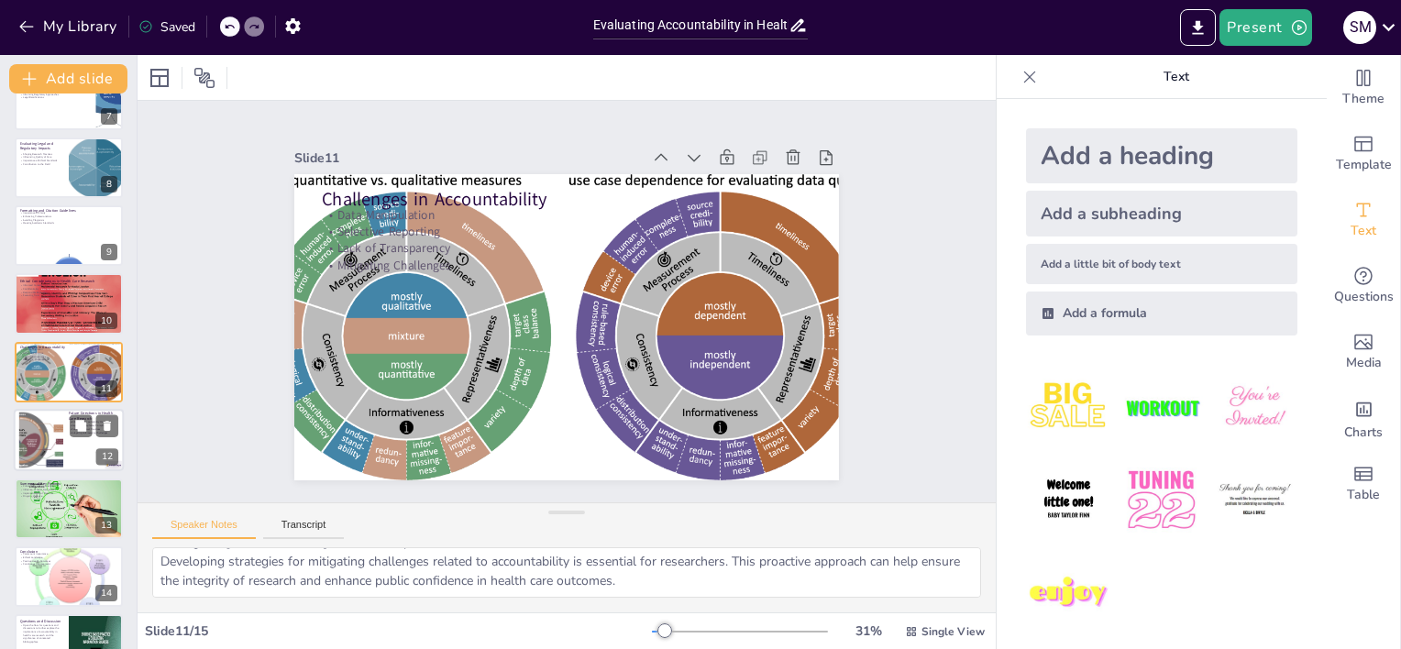
click at [47, 435] on div at bounding box center [42, 441] width 96 height 56
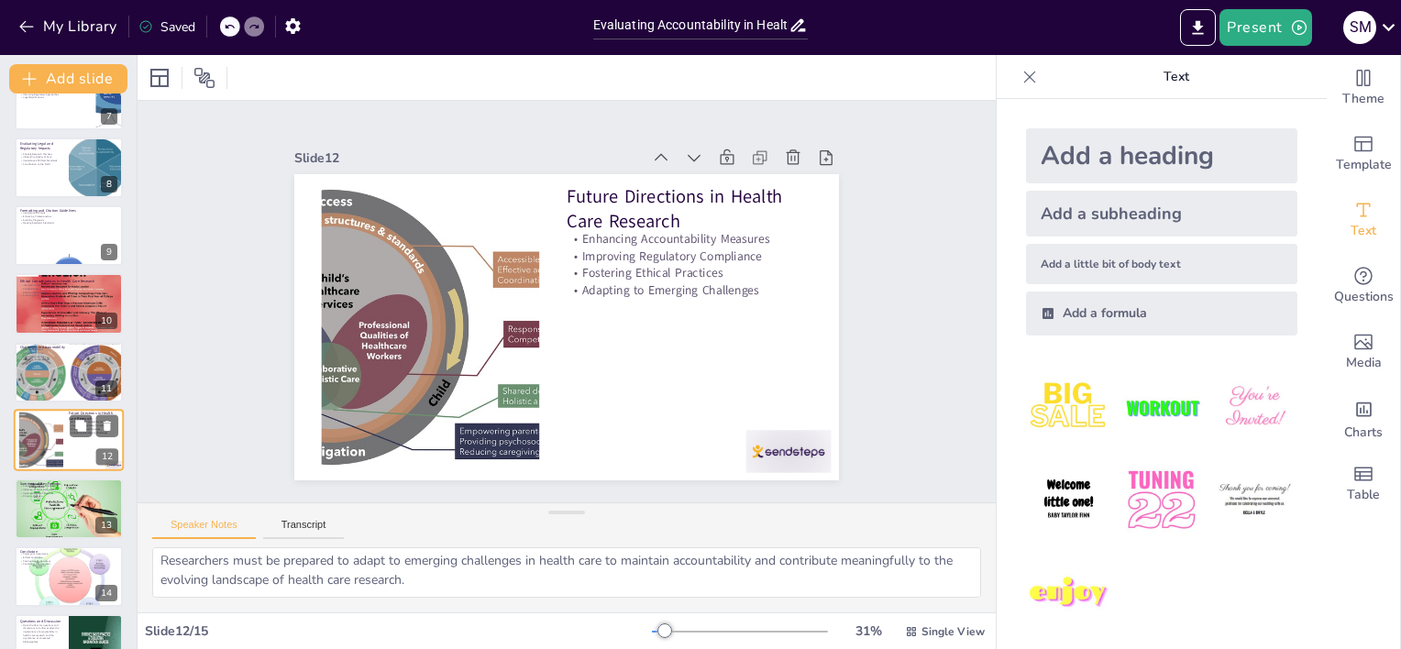
scroll to position [489, 0]
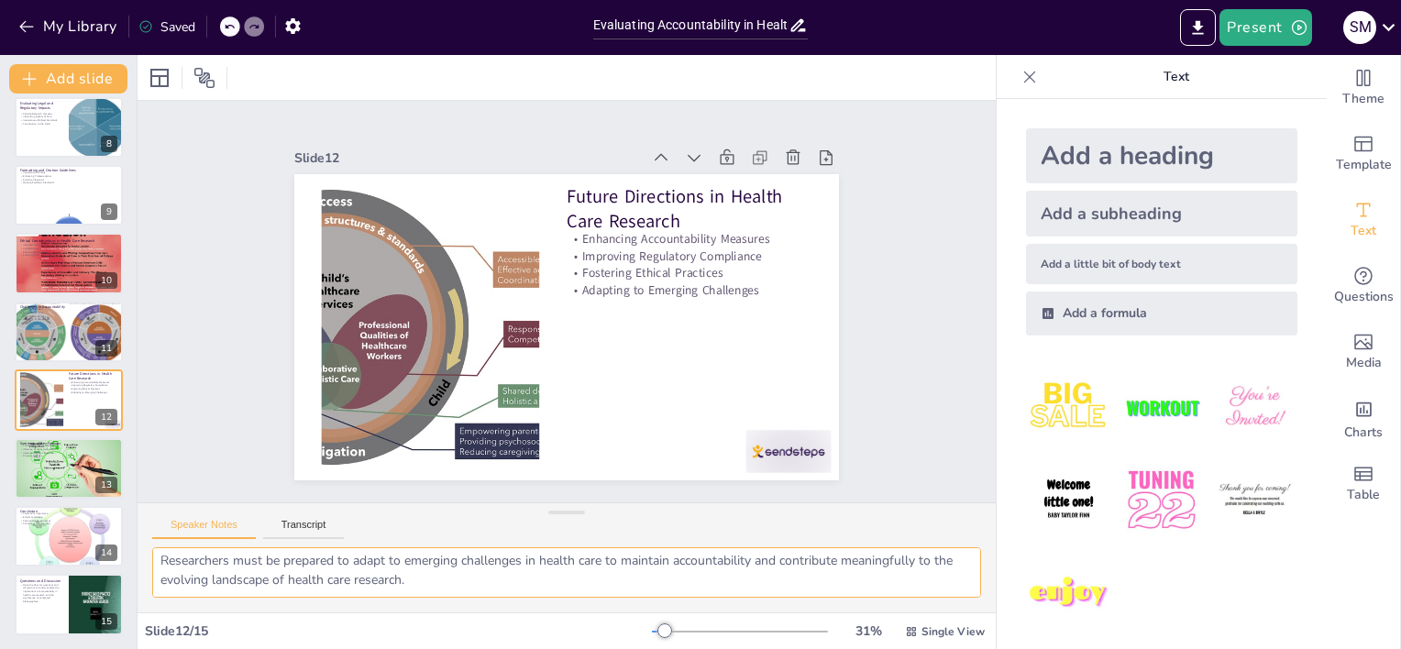
click at [487, 582] on textarea "Enhancing accountability measures is vital for ensuring that researchers adhere…" at bounding box center [566, 572] width 829 height 50
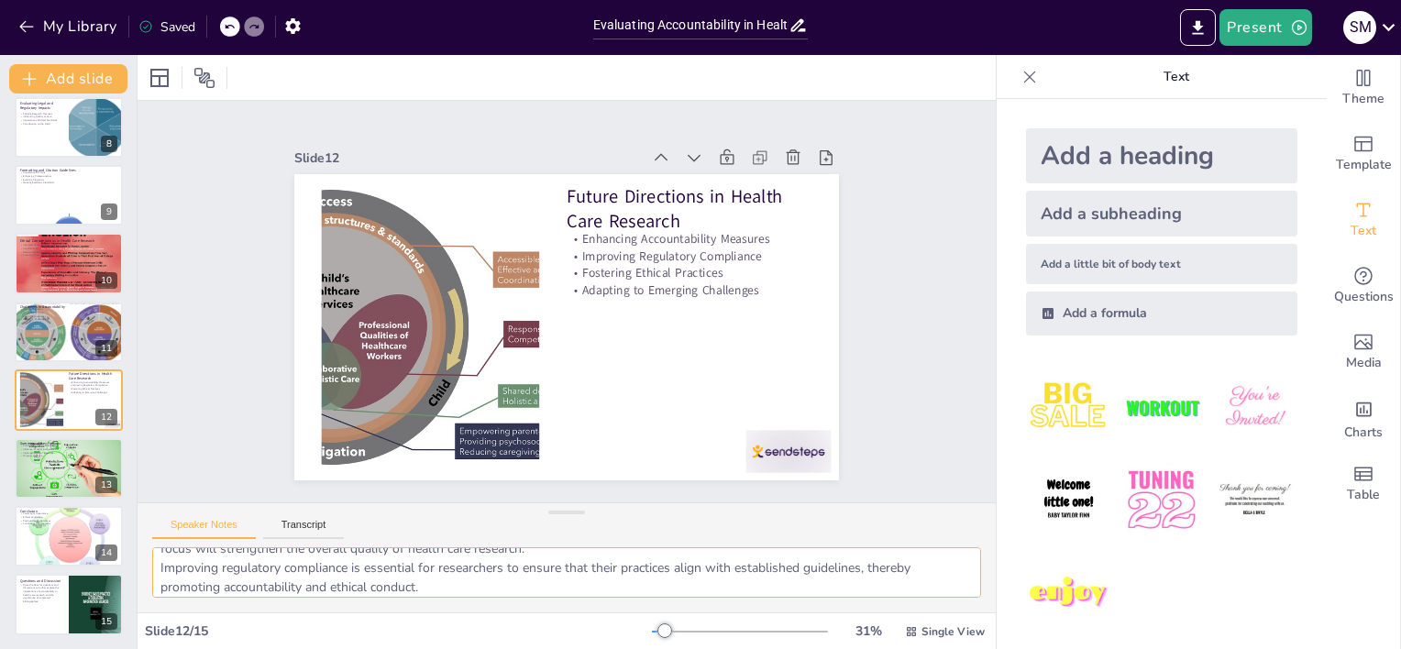
scroll to position [119, 0]
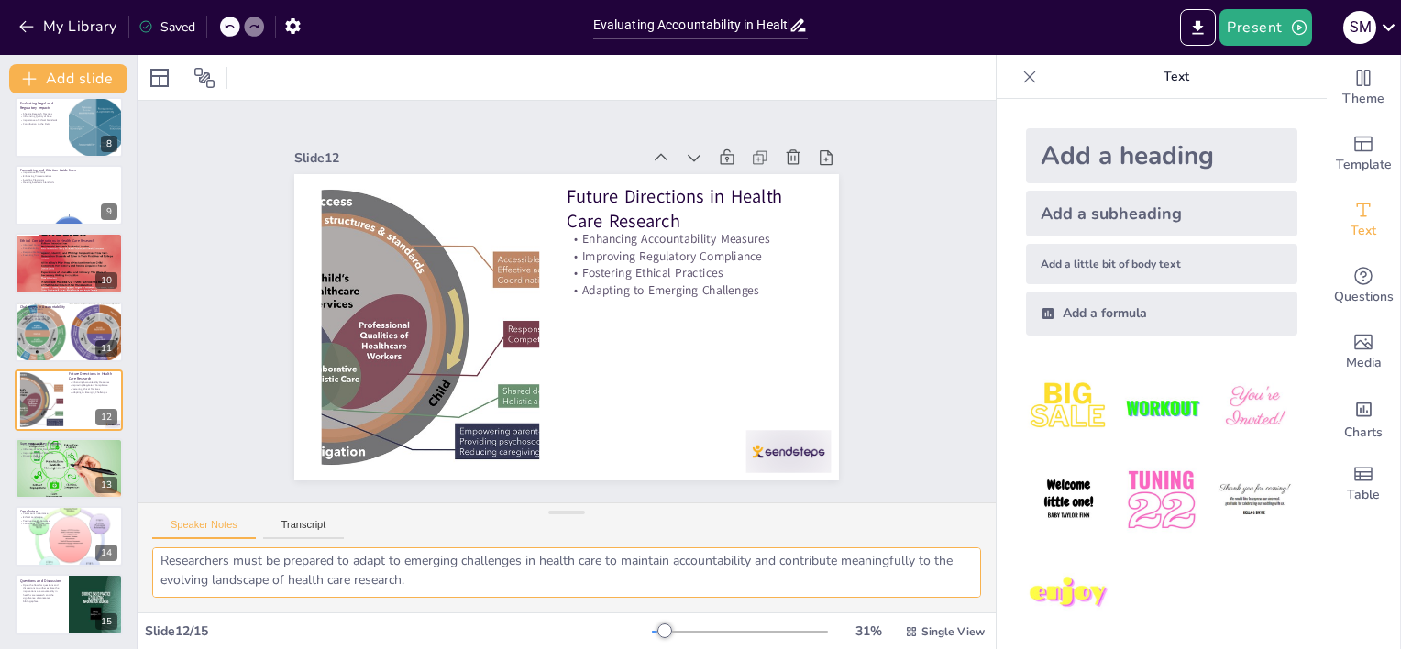
drag, startPoint x: 162, startPoint y: 561, endPoint x: 635, endPoint y: 609, distance: 475.5
click at [635, 609] on div "Enhancing accountability measures is vital for ensuring that researchers adhere…" at bounding box center [567, 579] width 858 height 65
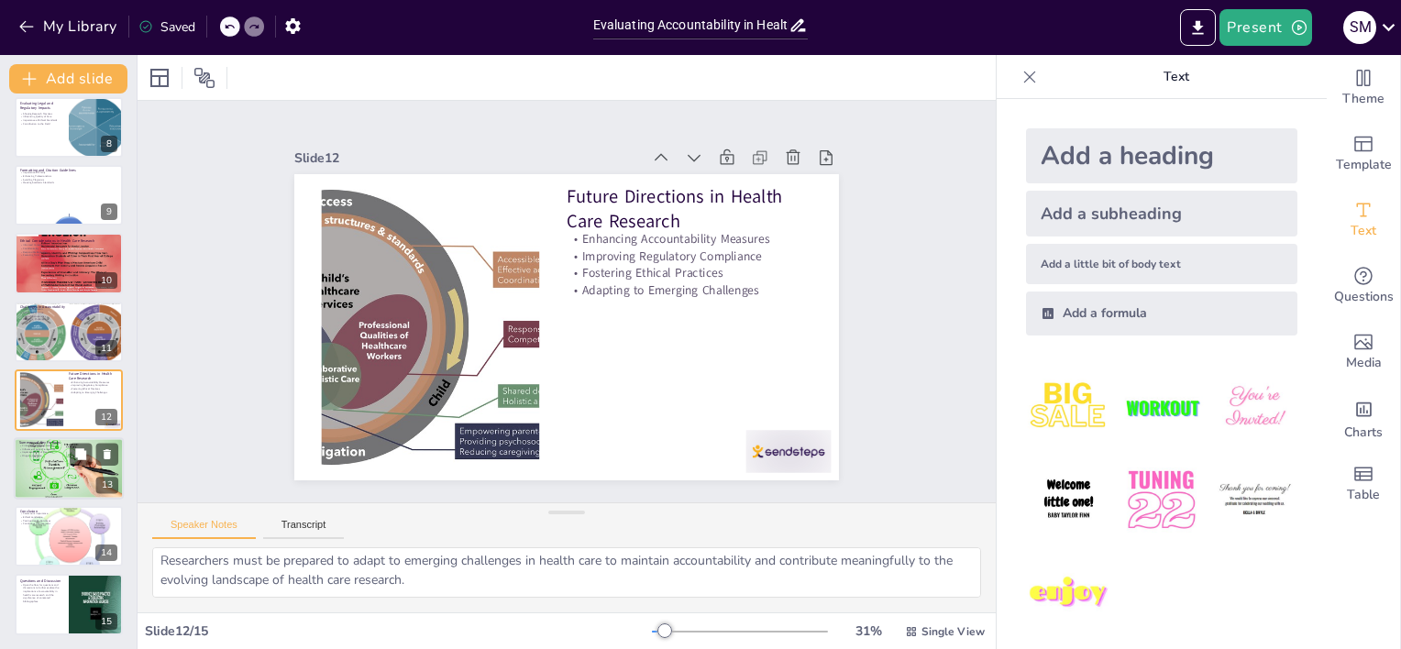
click at [63, 474] on div at bounding box center [69, 468] width 110 height 86
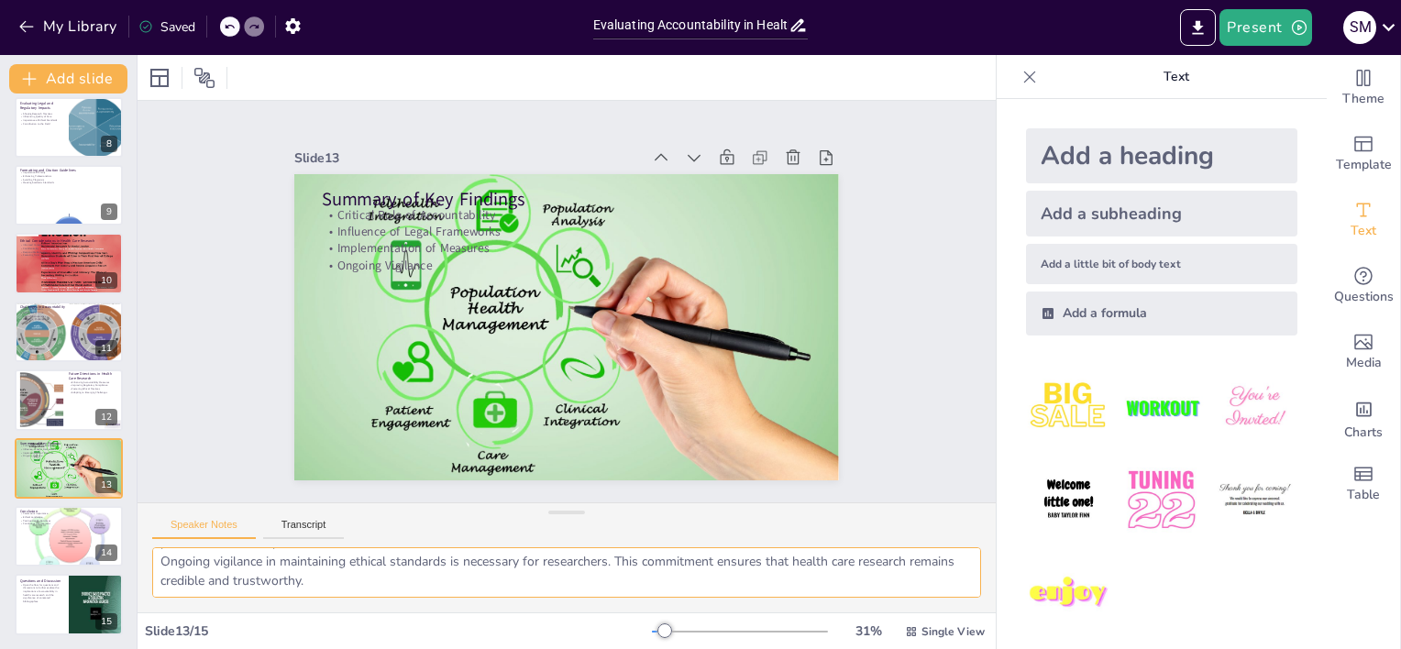
click at [383, 594] on textarea "The critical role of accountability in health care research cannot be overstate…" at bounding box center [566, 572] width 829 height 50
click at [375, 576] on textarea "The critical role of accountability in health care research cannot be overstate…" at bounding box center [566, 572] width 829 height 50
drag, startPoint x: 158, startPoint y: 553, endPoint x: 305, endPoint y: 601, distance: 155.4
click at [661, 634] on div "Slide 1 Evaluating Accountability in Health Care Research: An Annotated Bibliog…" at bounding box center [567, 352] width 858 height 594
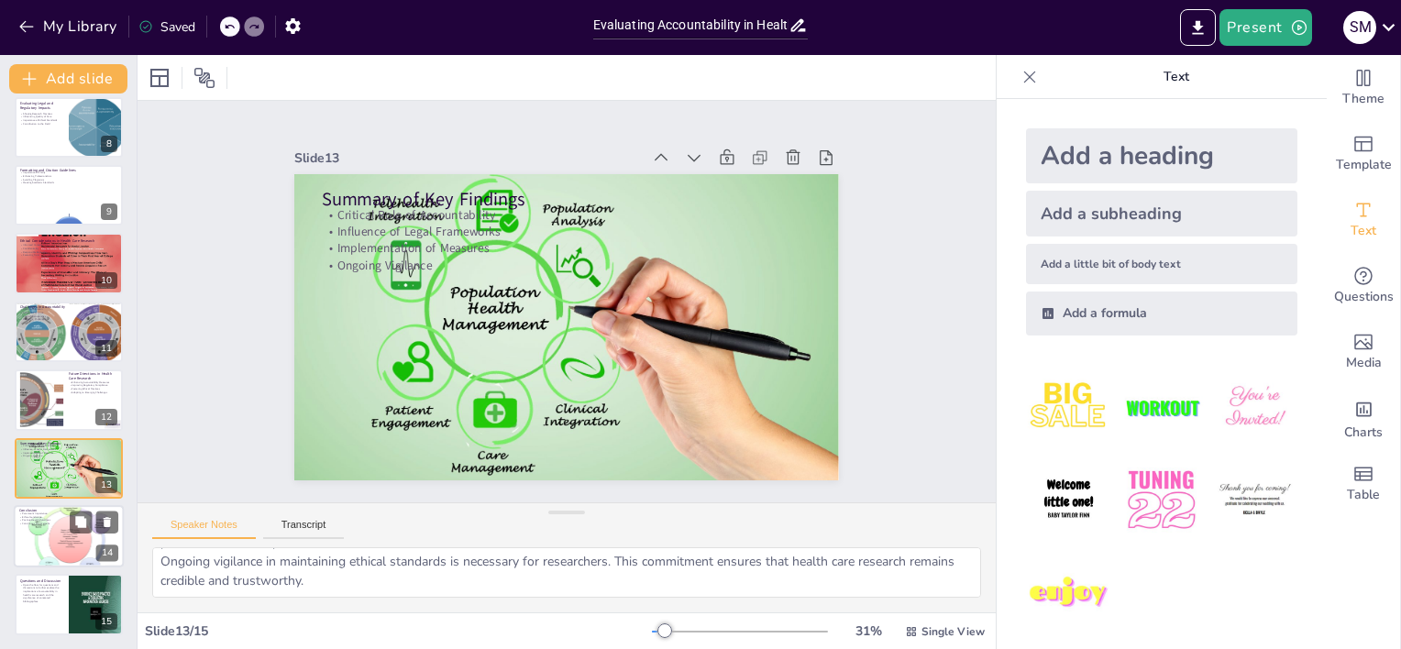
click at [51, 522] on p "Continuous Improvement" at bounding box center [68, 524] width 99 height 4
type textarea "The paramount importance of accountability in health care research highlights i…"
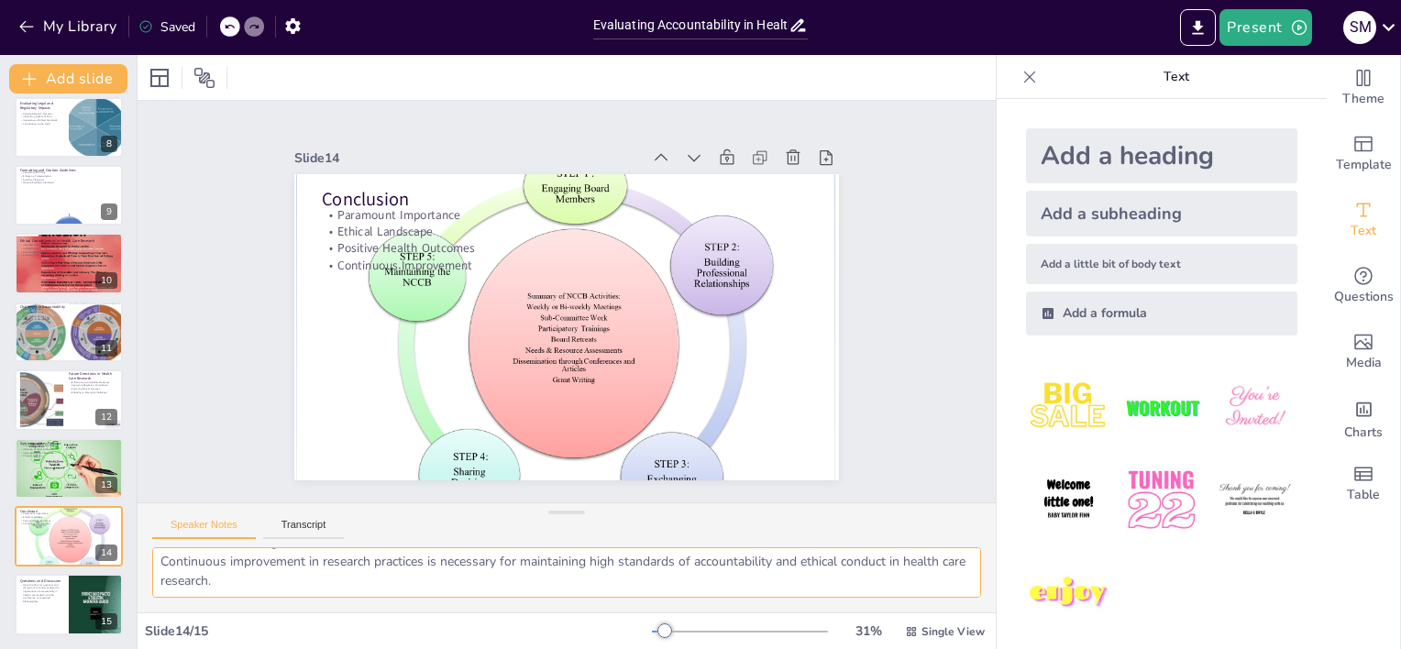
click at [247, 581] on textarea "The paramount importance of accountability in health care research highlights i…" at bounding box center [566, 572] width 829 height 50
drag, startPoint x: 157, startPoint y: 560, endPoint x: 617, endPoint y: 649, distance: 468.8
click at [617, 648] on html "My Library Saved Evaluating Accountability in Health Care Research: An Annotate…" at bounding box center [700, 324] width 1401 height 649
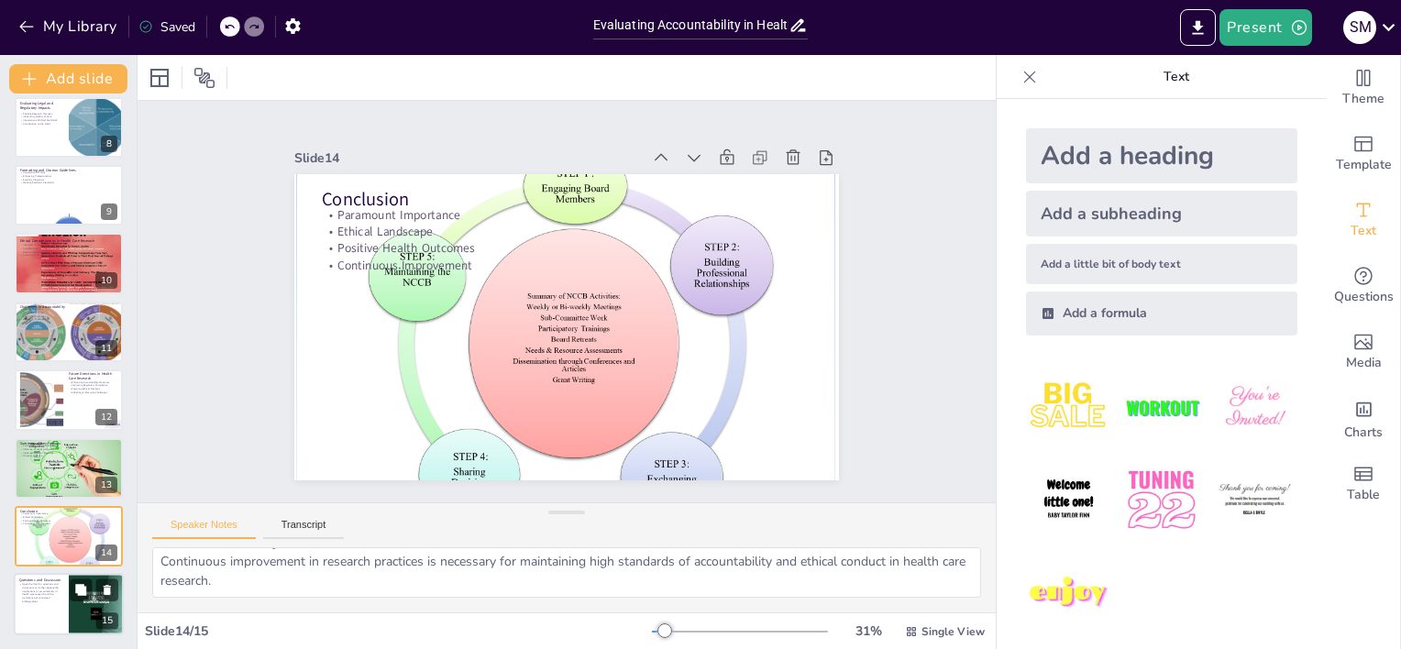
click at [54, 612] on div at bounding box center [69, 605] width 110 height 62
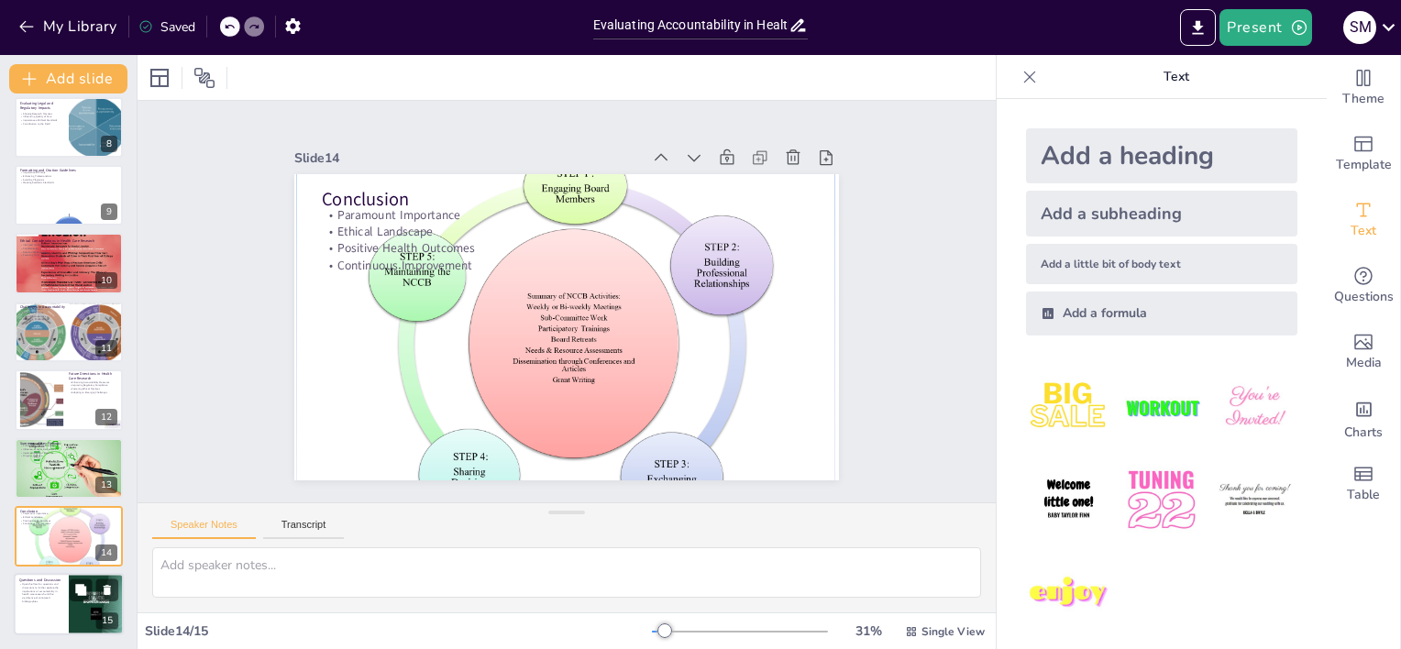
scroll to position [0, 0]
